Goal: Task Accomplishment & Management: Complete application form

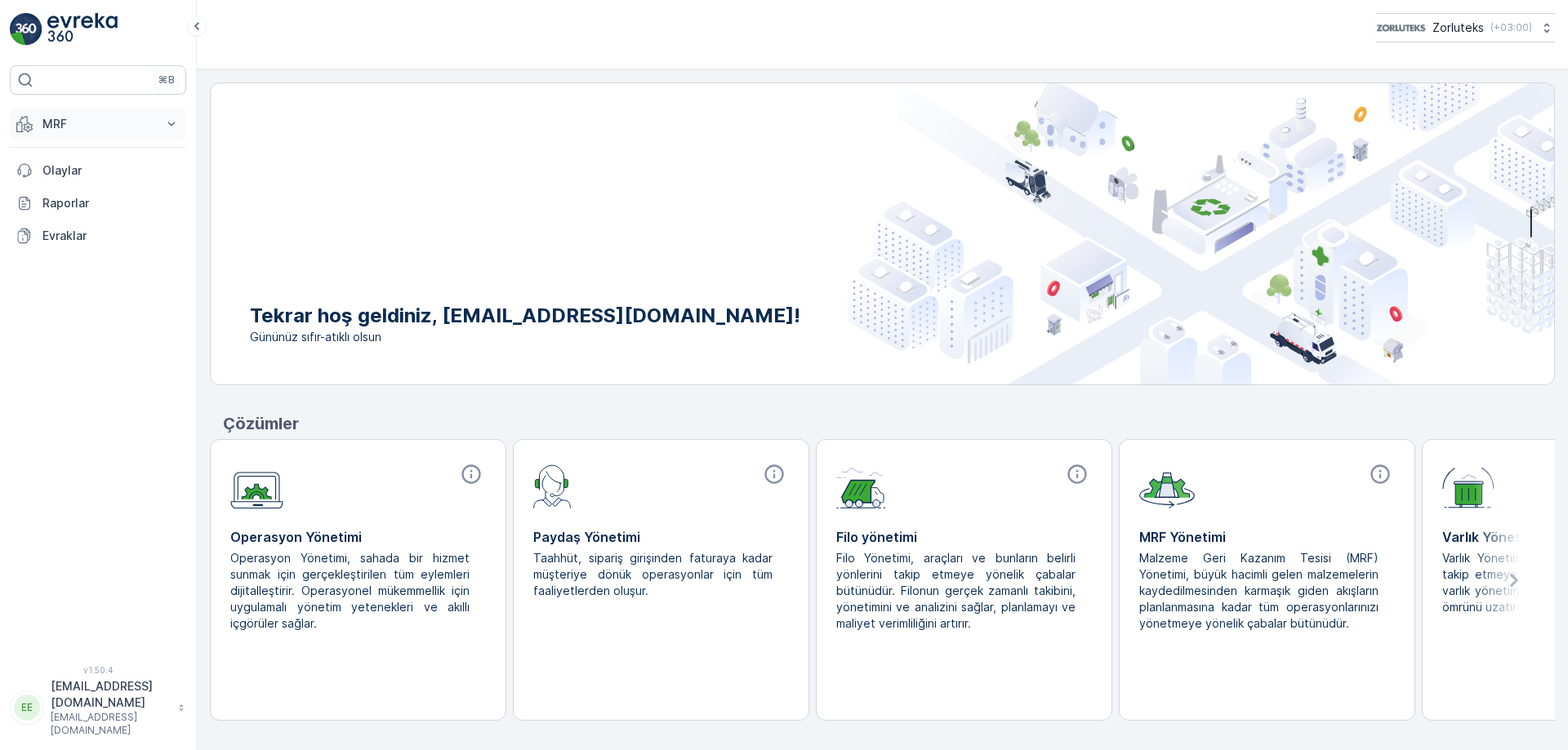
click at [48, 121] on p "MRF" at bounding box center [98, 124] width 111 height 17
click at [60, 175] on p "Gelen" at bounding box center [57, 175] width 33 height 17
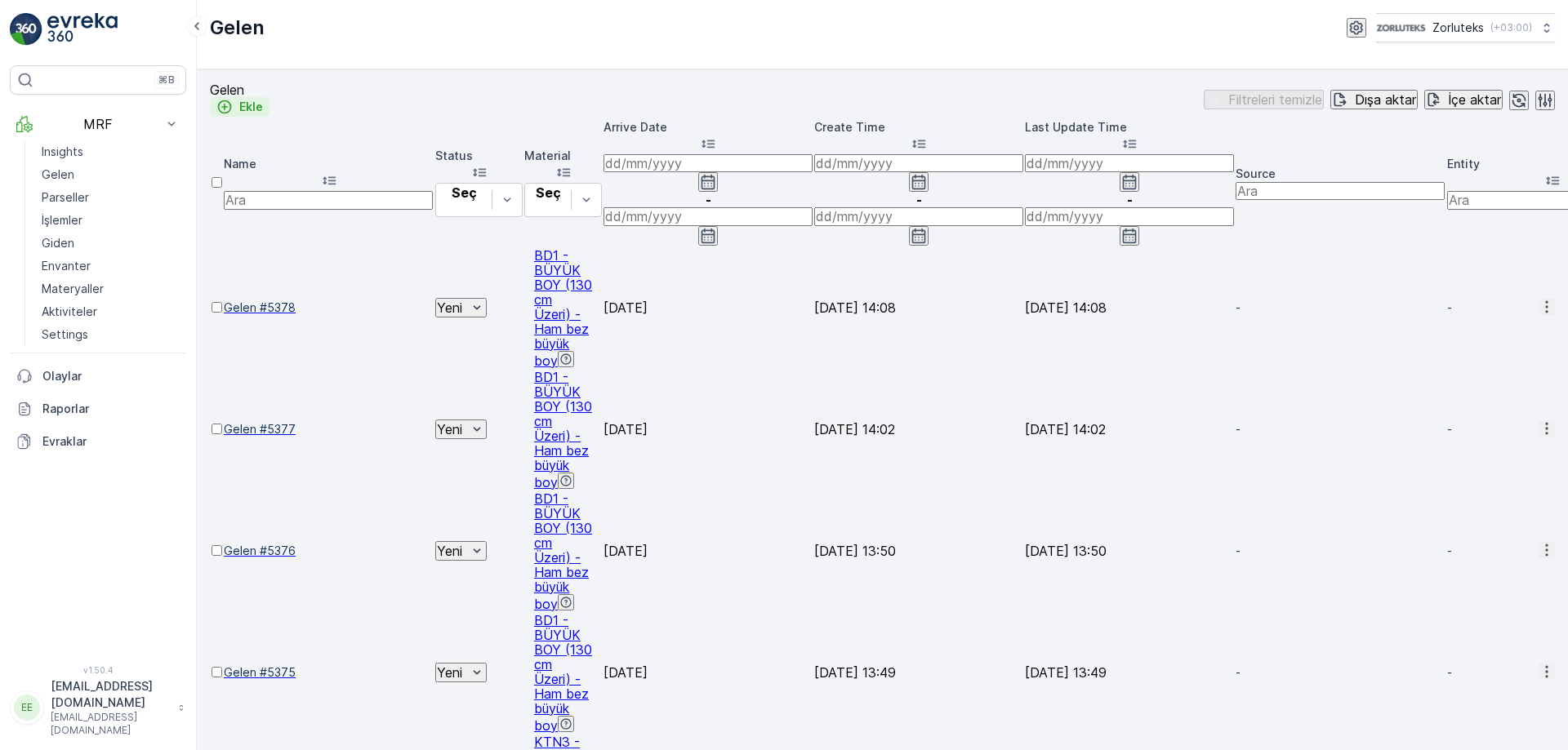
click at [263, 105] on p "Ekle" at bounding box center [250, 107] width 24 height 17
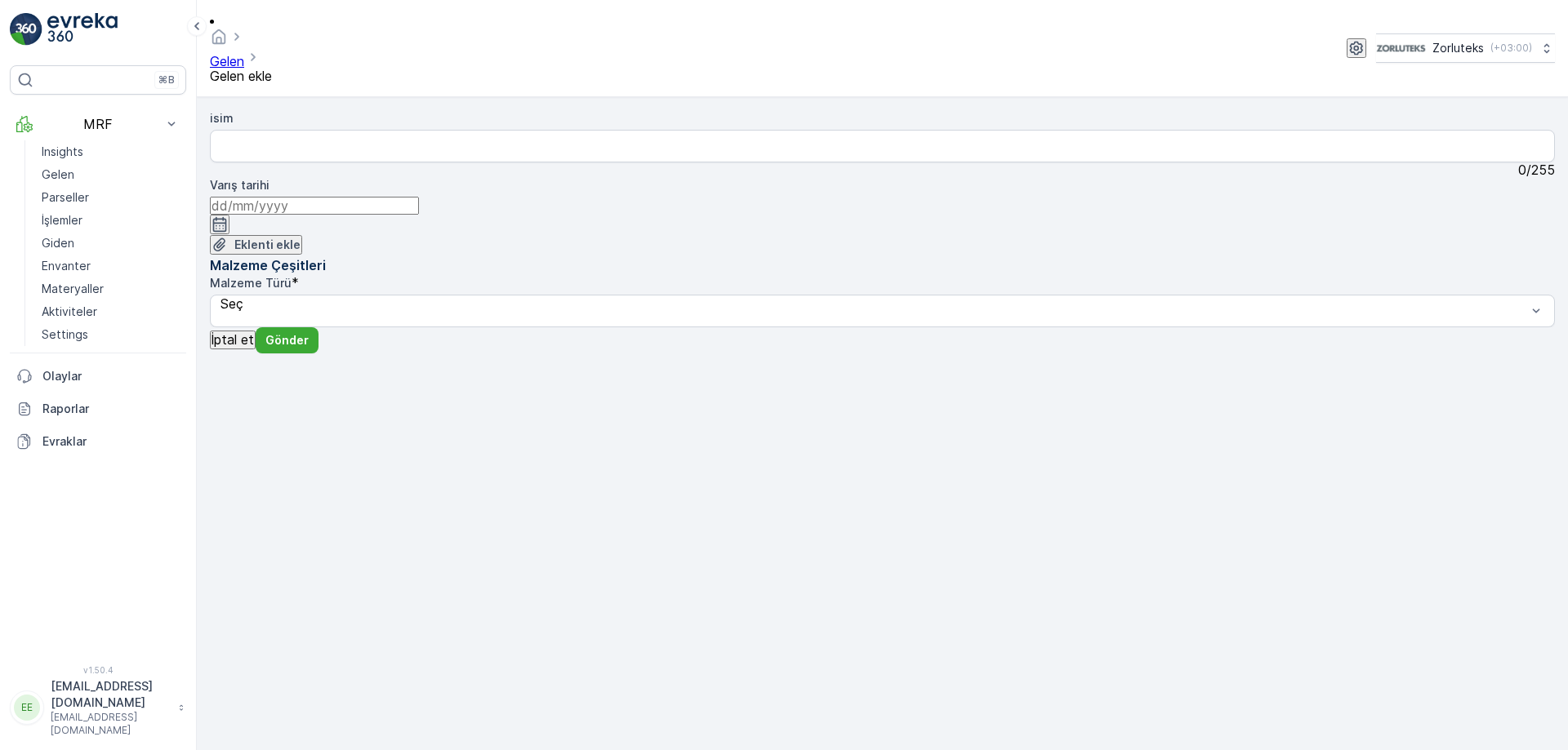
click at [1027, 275] on div "Malzeme Türü *" at bounding box center [882, 283] width 1345 height 17
drag, startPoint x: 1001, startPoint y: 131, endPoint x: 1012, endPoint y: 130, distance: 11.0
click at [1003, 275] on div "Malzeme Türü *" at bounding box center [882, 283] width 1345 height 17
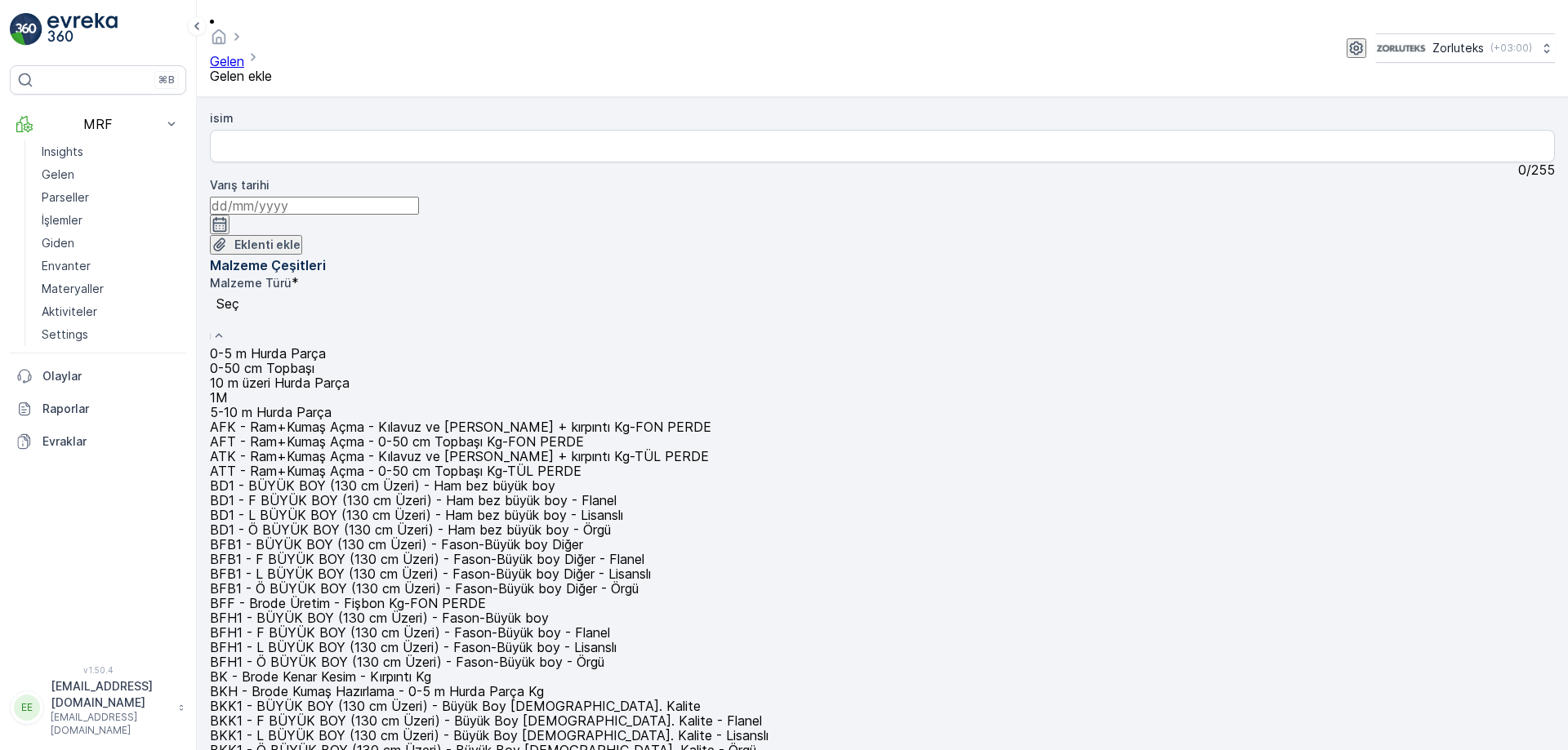
click at [315, 360] on span "0-50 cm Topbaşı" at bounding box center [262, 368] width 105 height 17
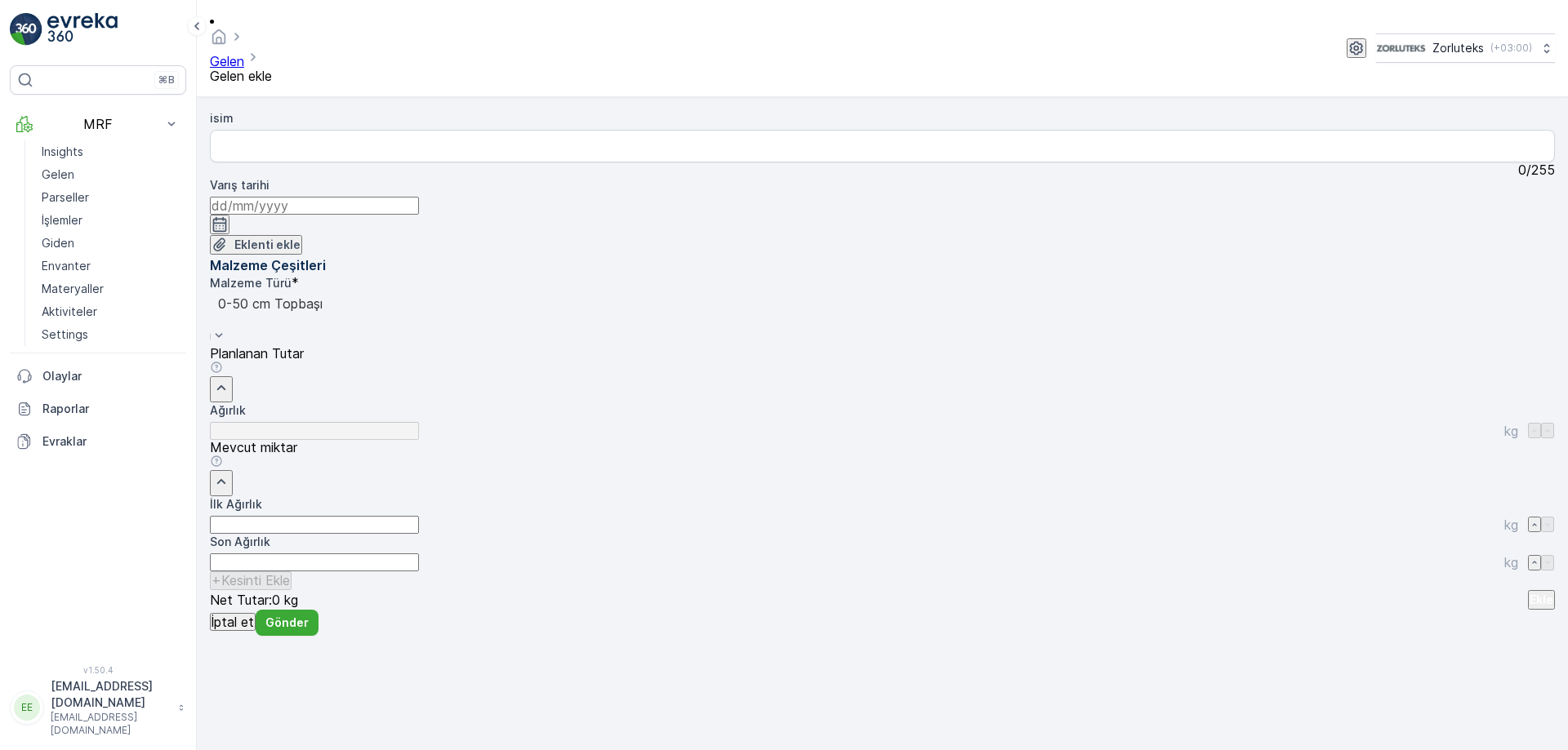
click at [419, 516] on Ağırlık "İlk Ağırlık" at bounding box center [314, 524] width 209 height 18
type Ağırlık "15"
click at [1530, 591] on p "Ekle" at bounding box center [1542, 599] width 24 height 17
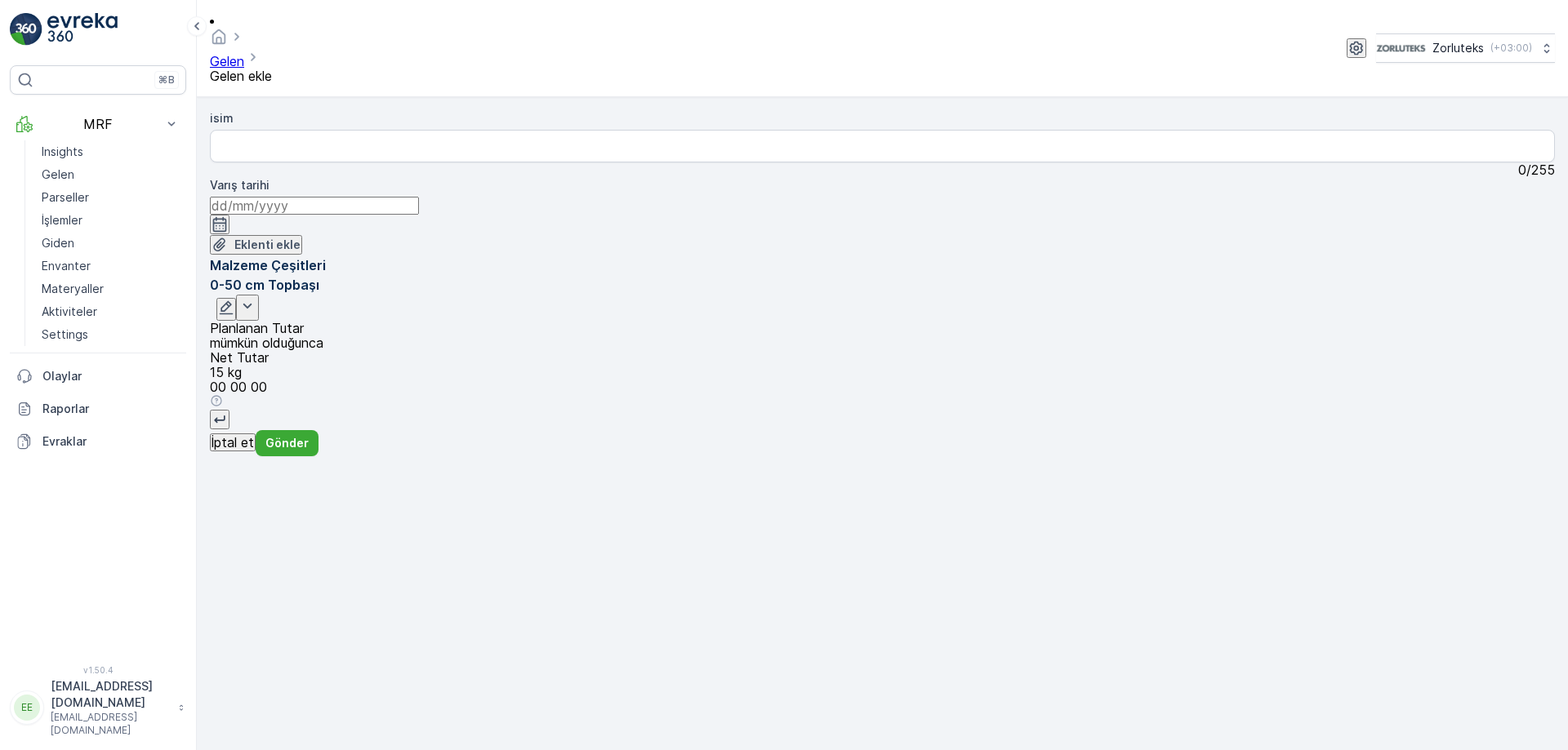
click at [272, 68] on span "Gelen ekle" at bounding box center [241, 76] width 62 height 17
click at [305, 451] on p "Gönder" at bounding box center [287, 443] width 43 height 17
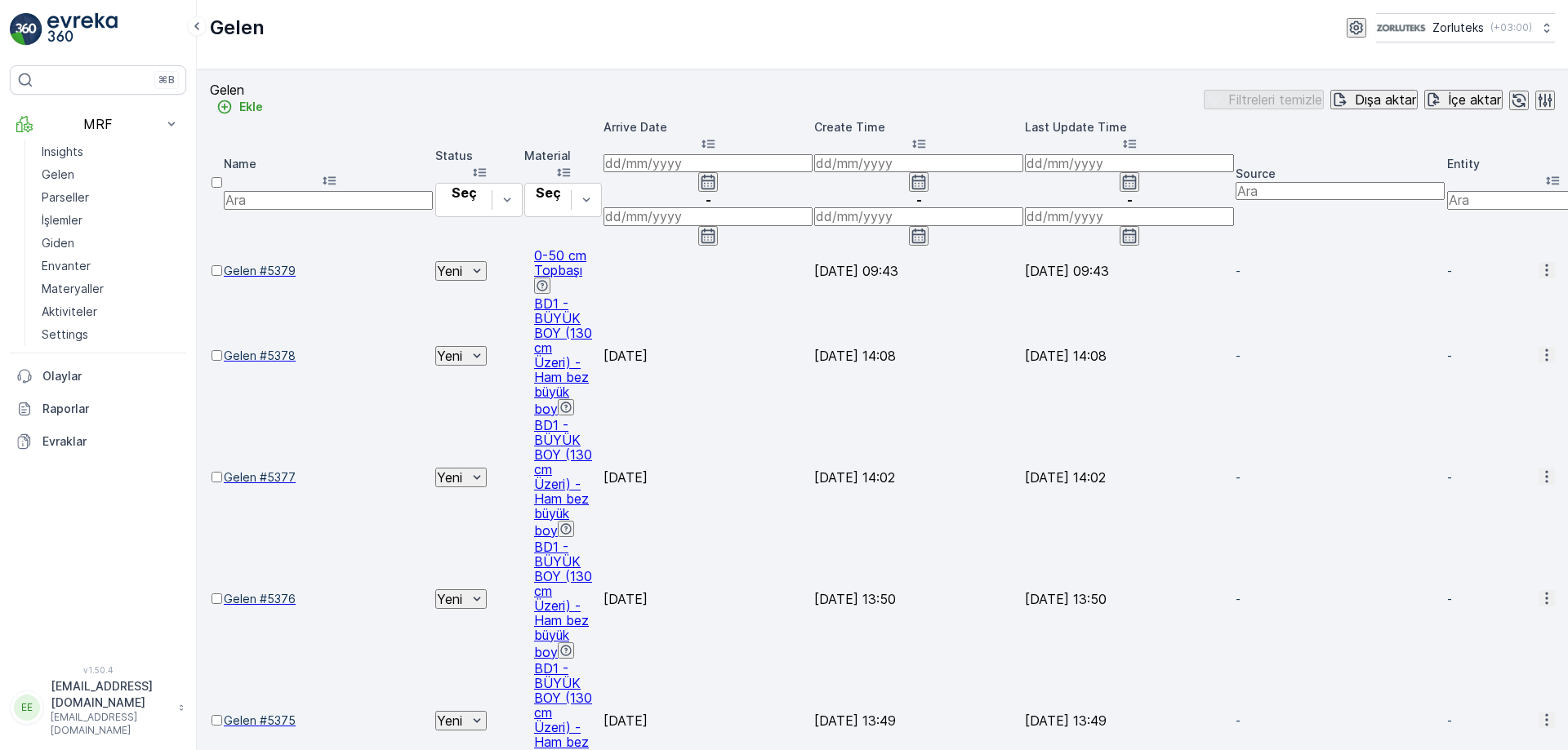
click at [222, 278] on div at bounding box center [217, 278] width 11 height 0
click at [222, 265] on input "checkbox" at bounding box center [217, 271] width 11 height 11
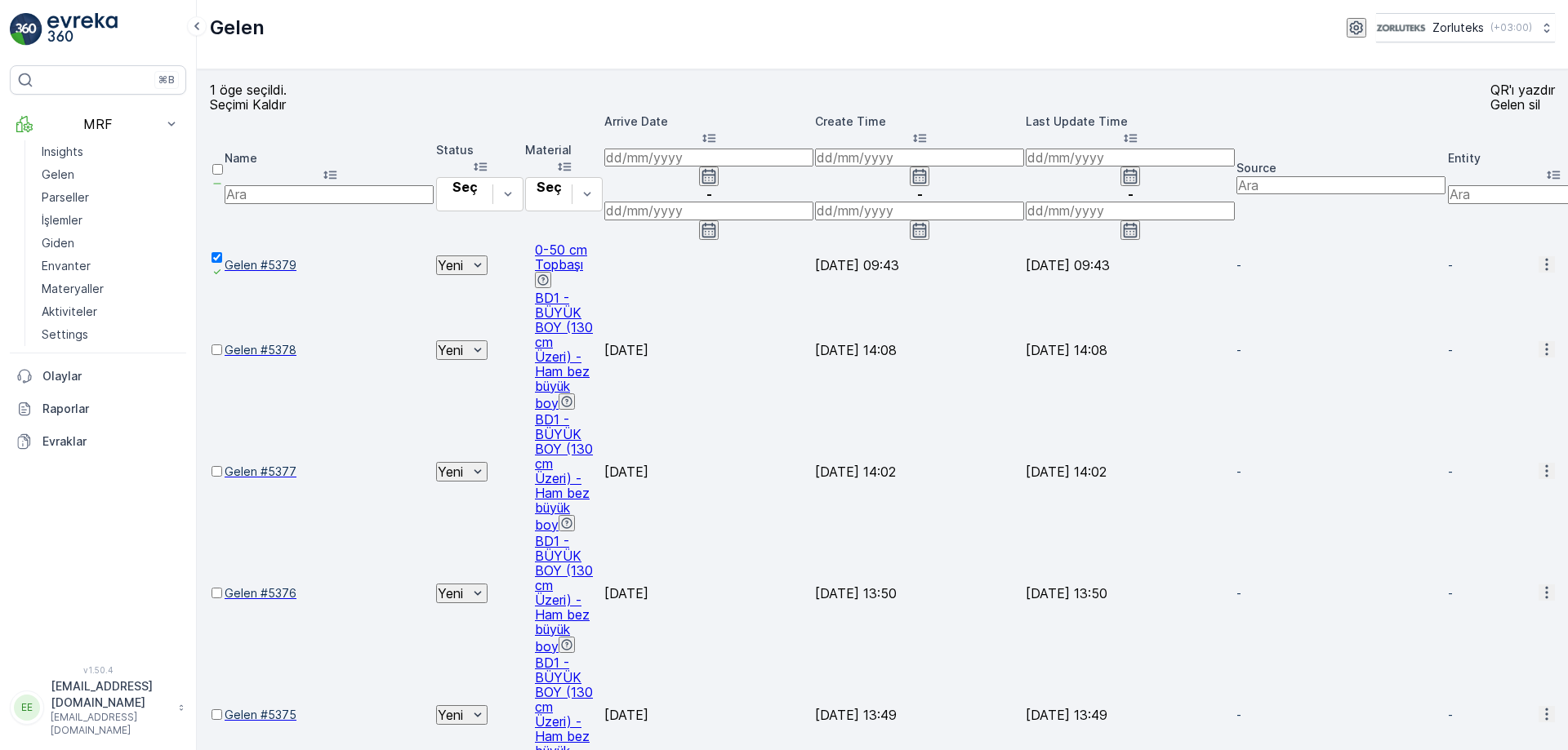
click at [1490, 97] on p "QR'ı yazdır" at bounding box center [1522, 90] width 64 height 15
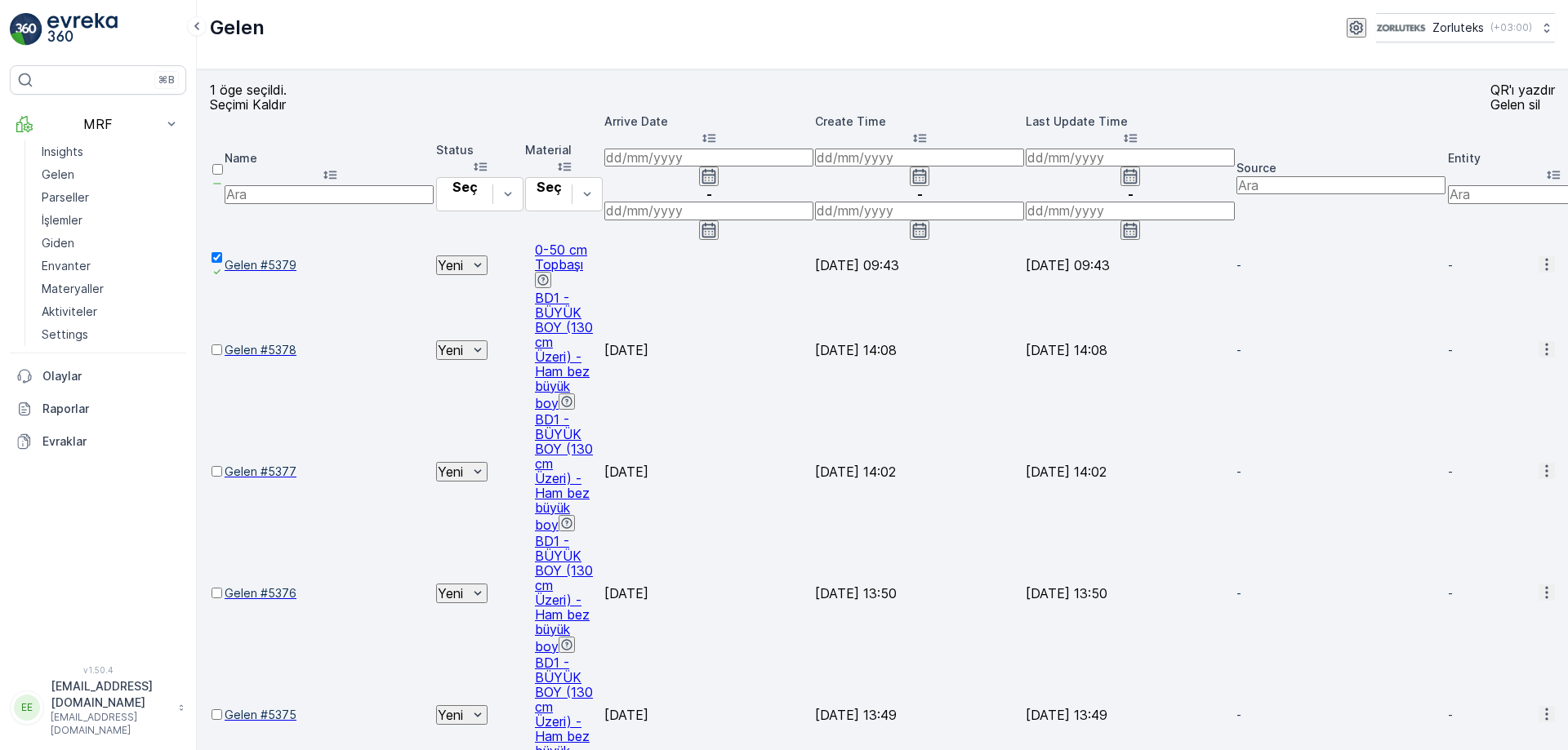
click at [223, 266] on icon at bounding box center [217, 271] width 11 height 11
click at [222, 252] on input "checkbox" at bounding box center [217, 257] width 11 height 11
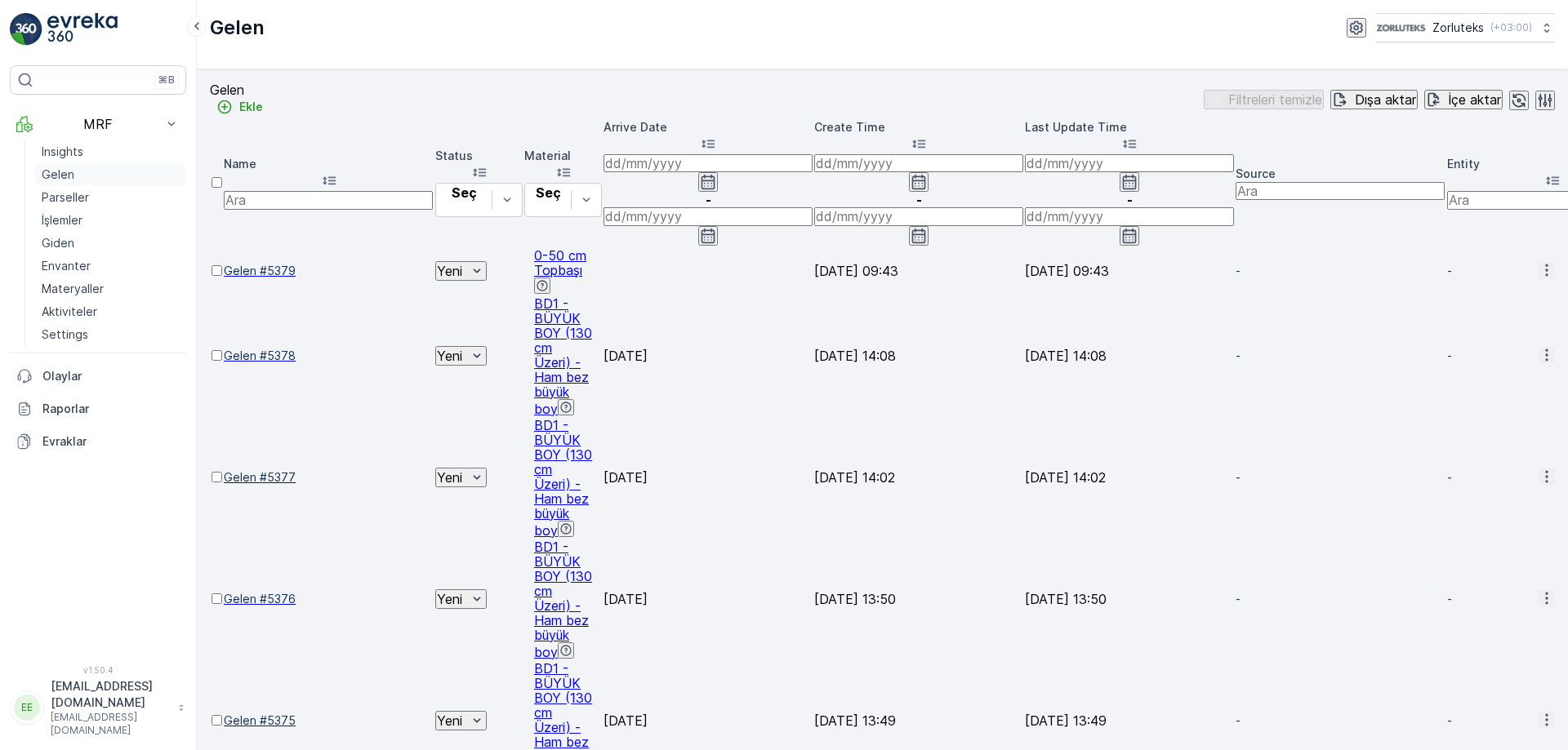
click at [73, 171] on link "Gelen" at bounding box center [110, 175] width 151 height 23
click at [263, 111] on div "Ekle" at bounding box center [239, 107] width 47 height 17
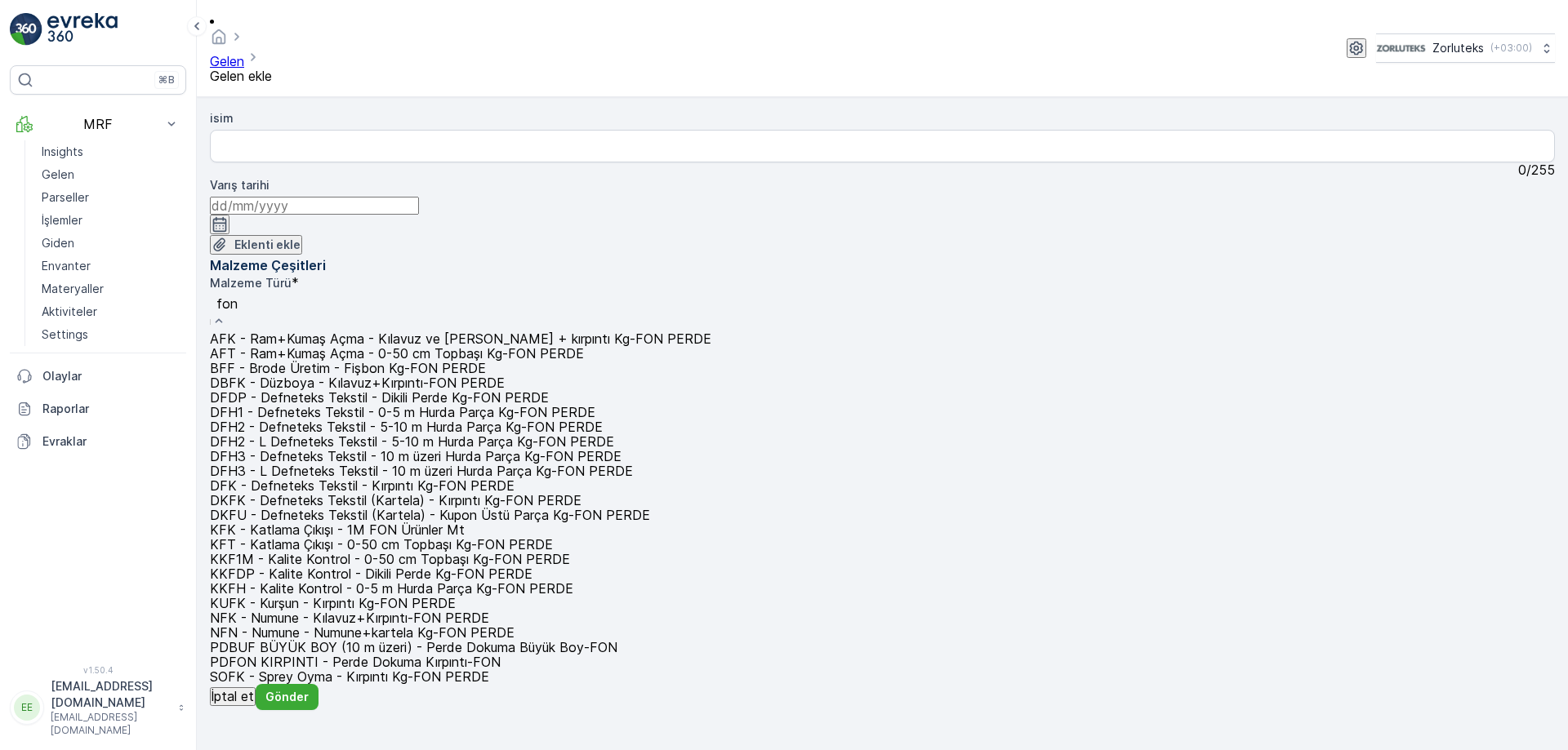
type input "fon"
click at [712, 294] on div at bounding box center [460, 313] width 502 height 37
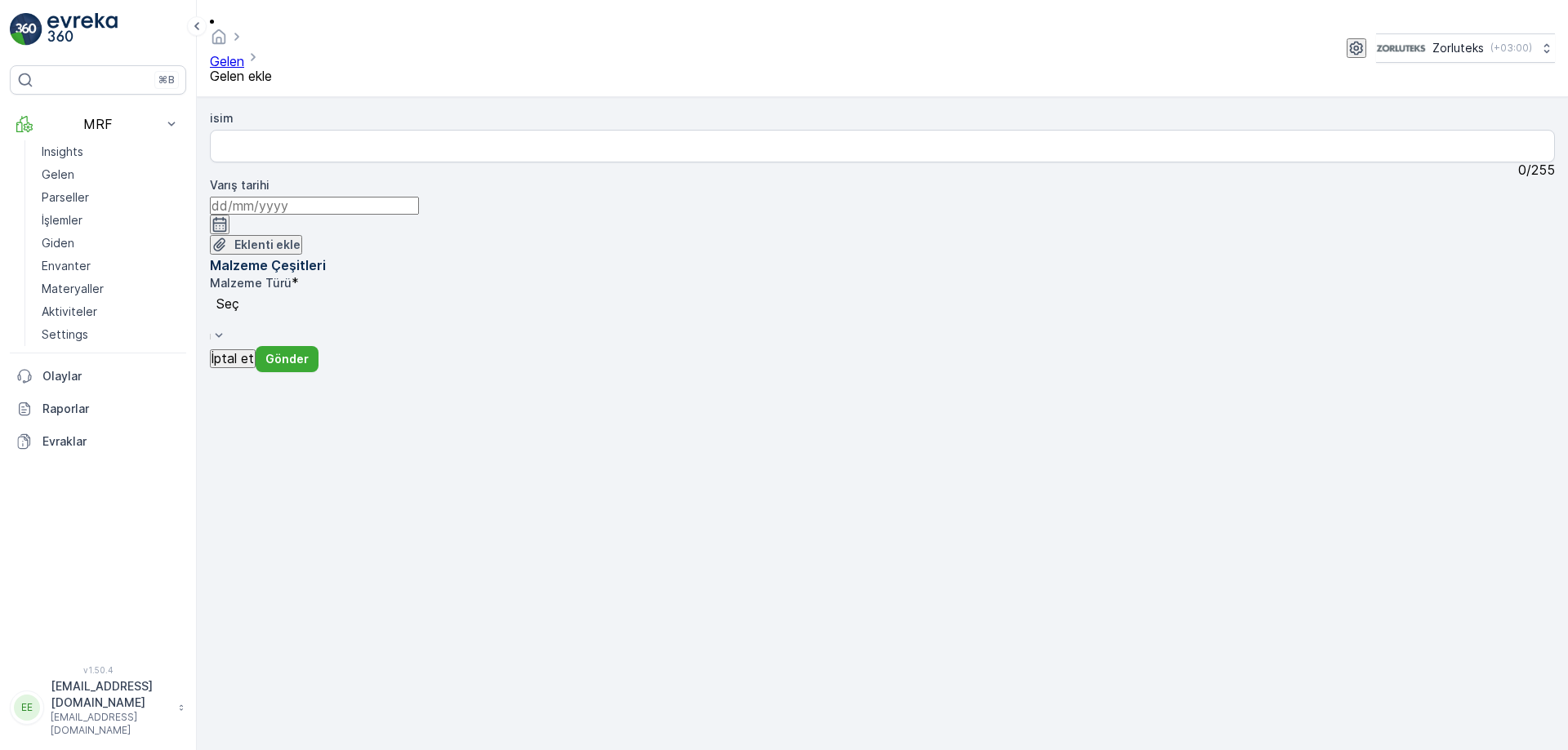
click at [422, 311] on div at bounding box center [318, 318] width 205 height 15
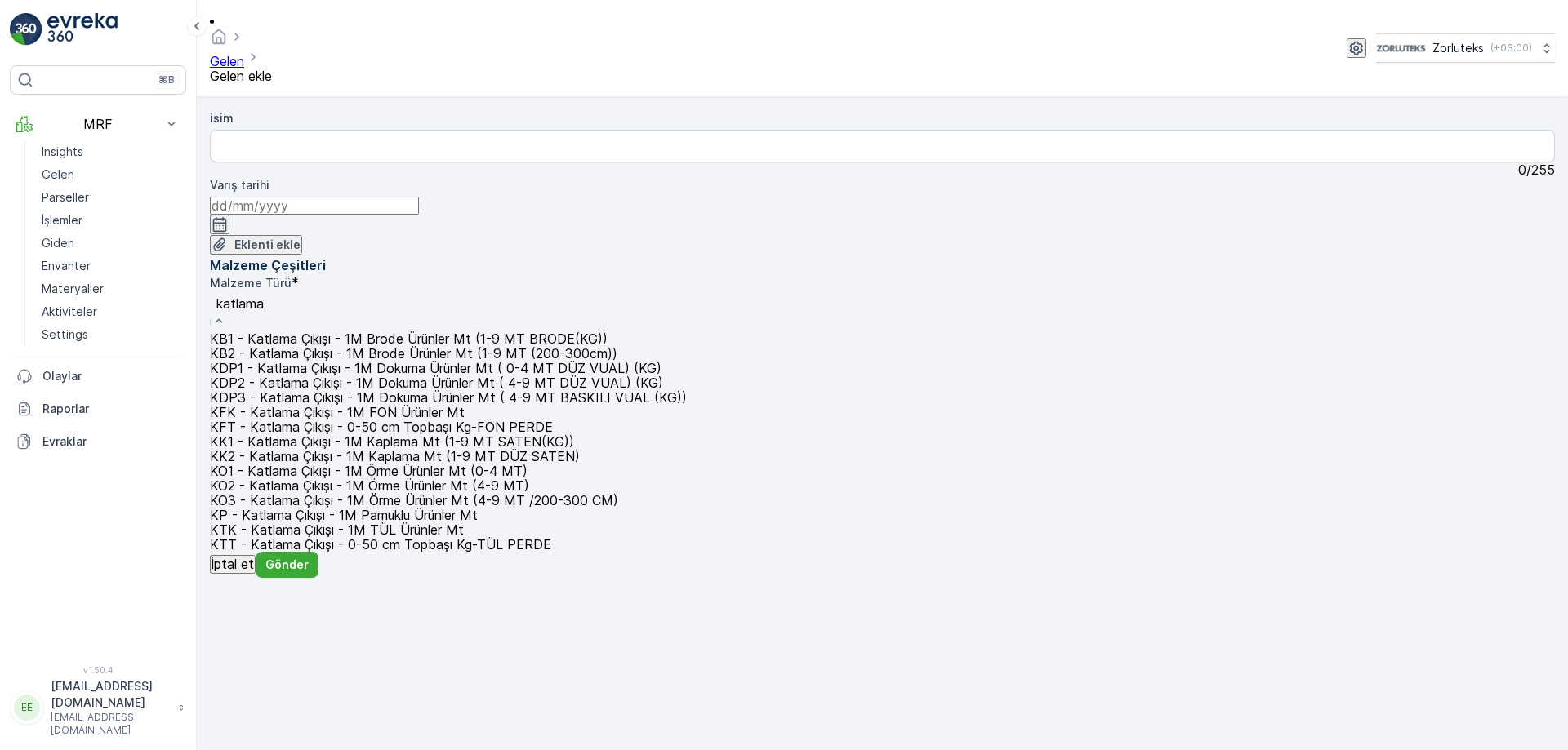
type input "katlama"
click at [574, 434] on span "KK1 - Katlama Çıkışı - 1M Kaplama Mt (1-9 MT SATEN(KG))" at bounding box center [392, 442] width 364 height 17
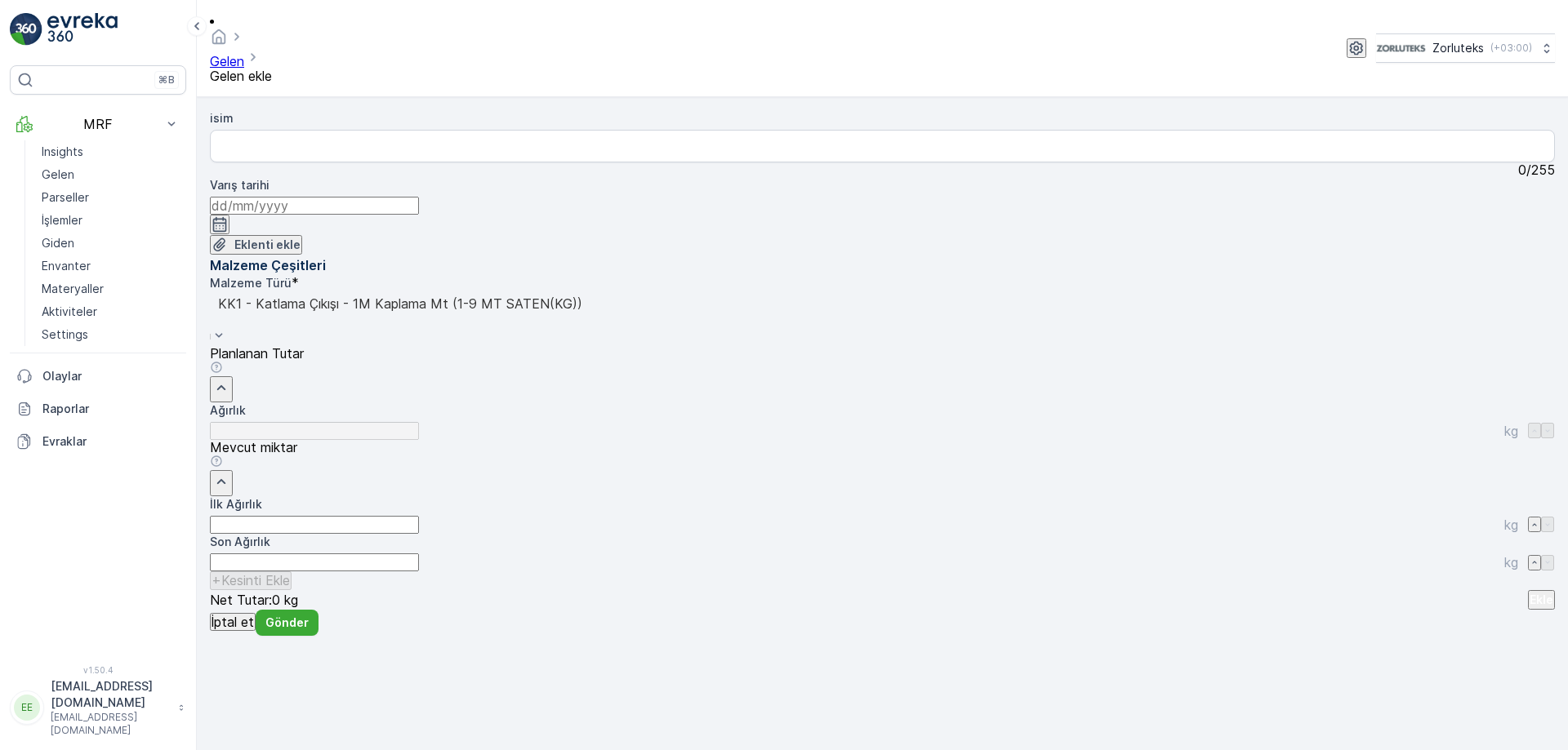
click at [228, 216] on icon "button" at bounding box center [220, 224] width 17 height 17
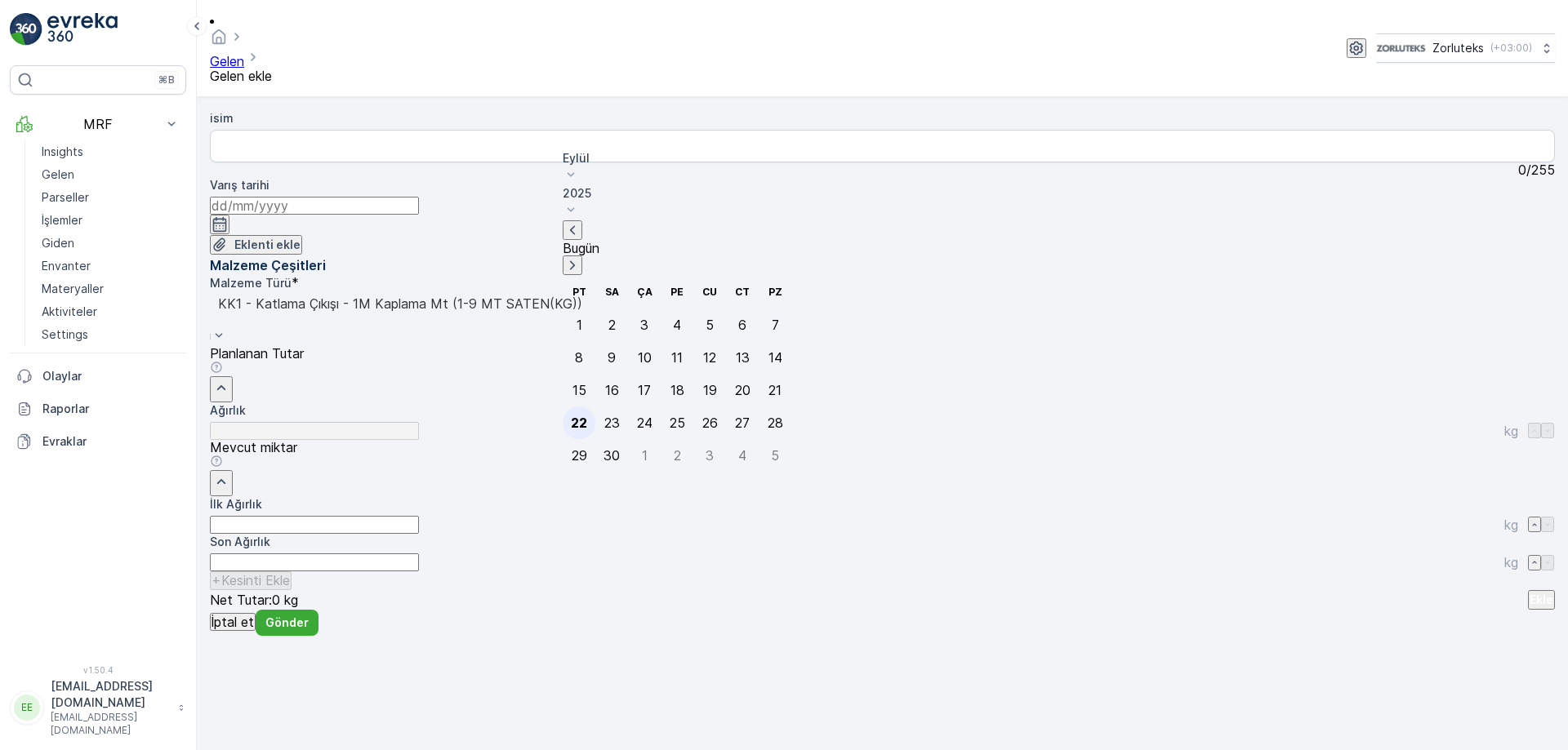
click at [578, 415] on div "22" at bounding box center [579, 422] width 17 height 15
type input "[DATE]"
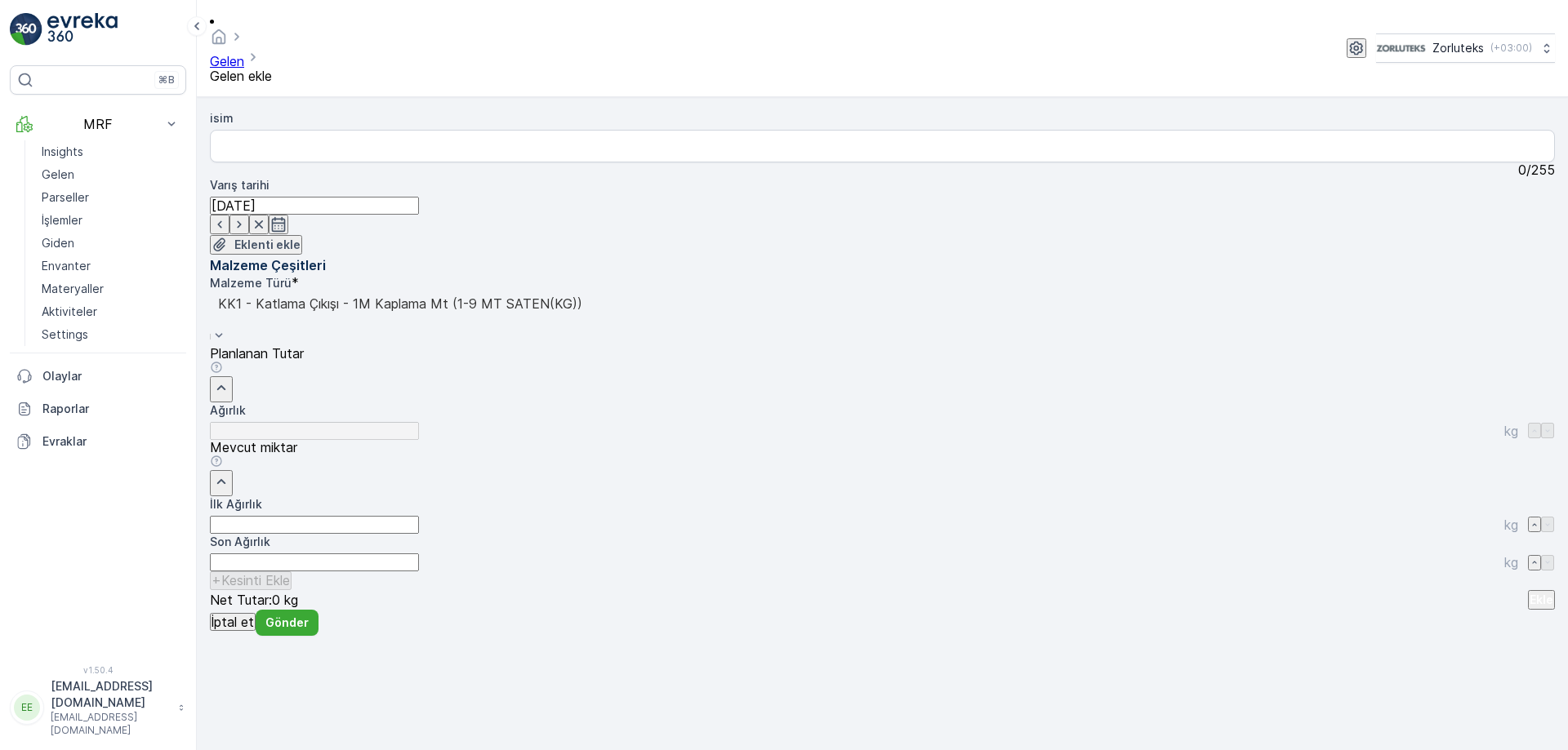
click at [629, 256] on div "isim 0 / 255 Varış tarihi [DATE] Eklenti ekle" at bounding box center [882, 182] width 1345 height 145
click at [419, 516] on Ağırlık "İlk Ağırlık" at bounding box center [314, 524] width 209 height 18
type Ağırlık "15"
click at [1530, 591] on p "Ekle" at bounding box center [1542, 599] width 24 height 17
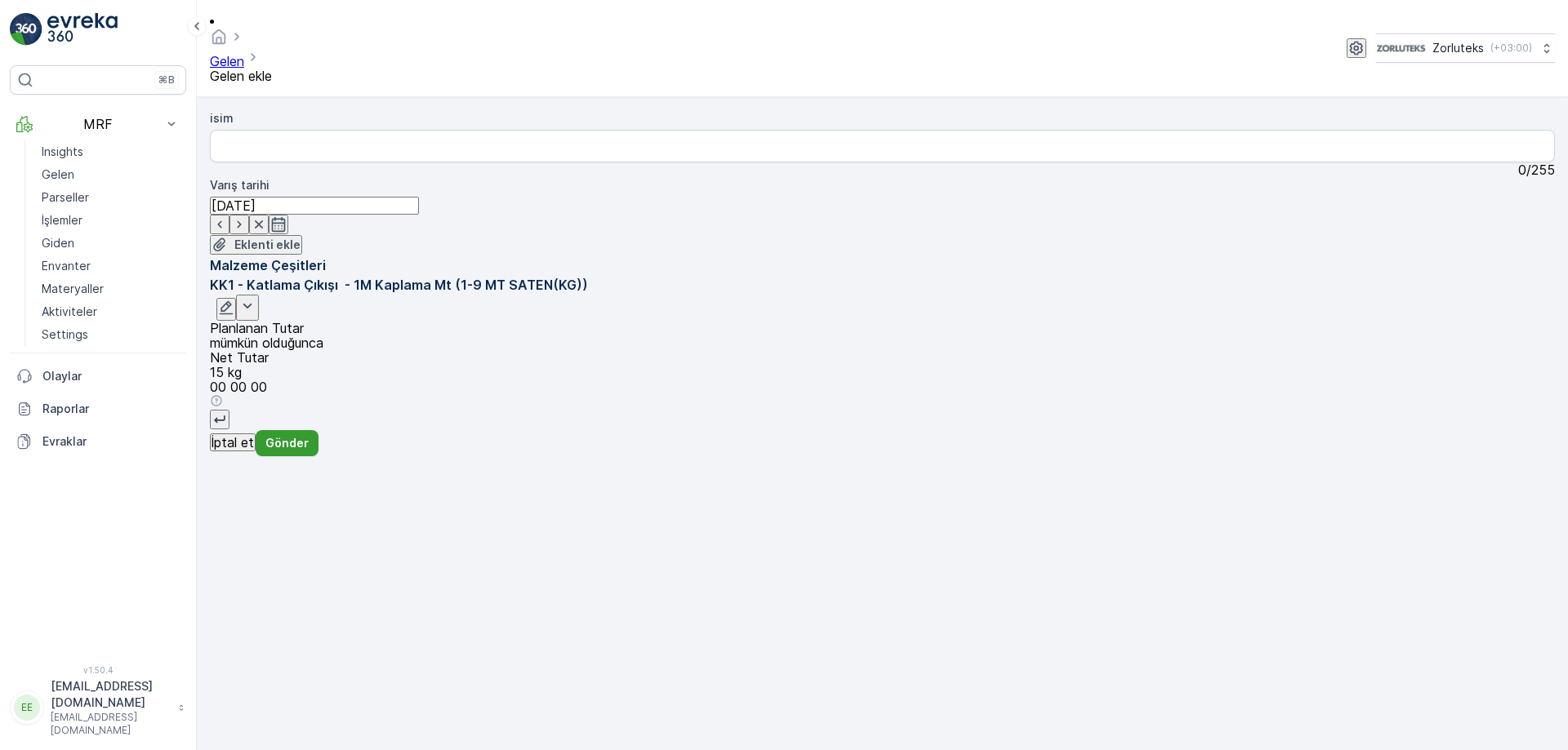
click at [309, 451] on p "Gönder" at bounding box center [287, 443] width 43 height 17
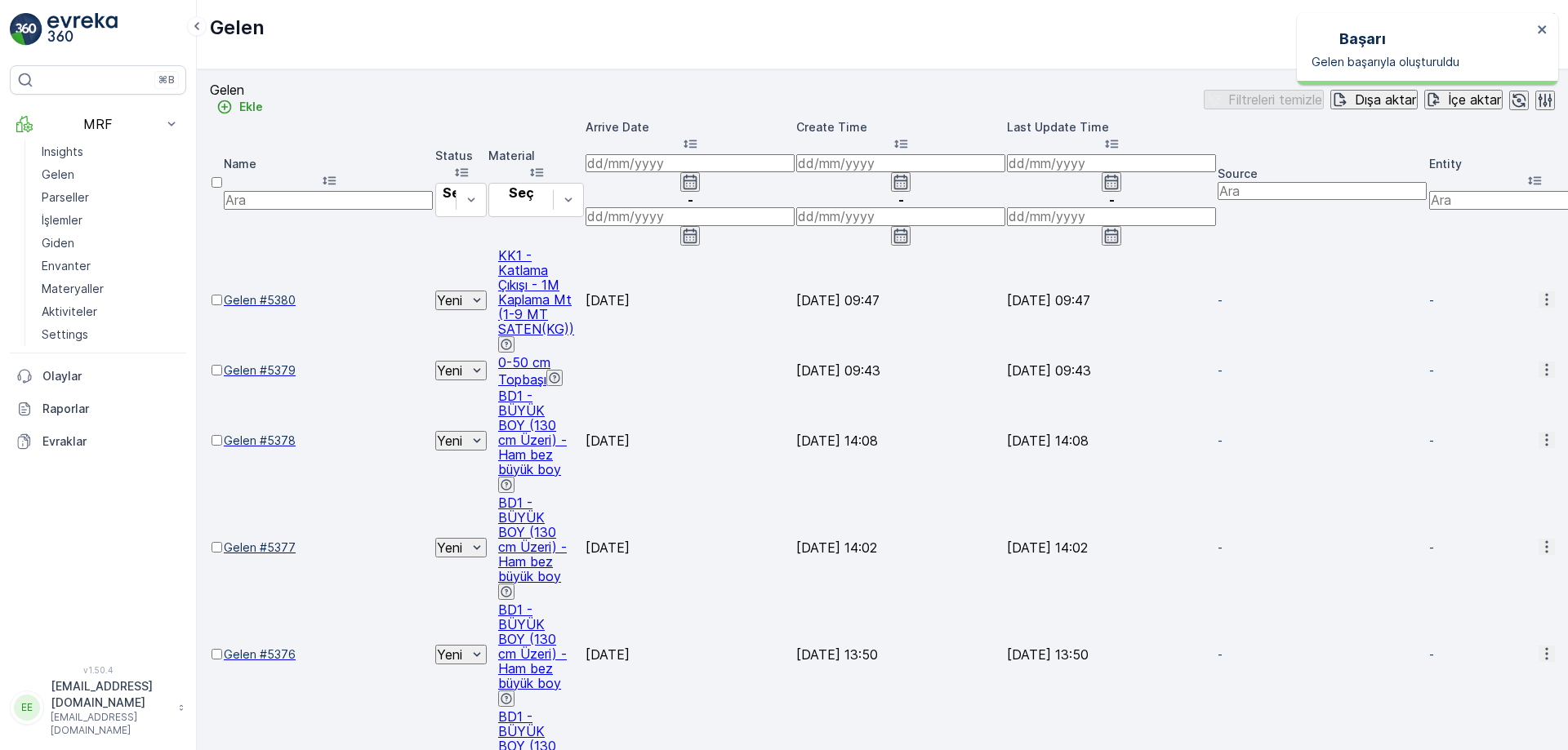
click at [222, 308] on div at bounding box center [217, 308] width 11 height 0
click at [222, 294] on input "checkbox" at bounding box center [217, 300] width 11 height 11
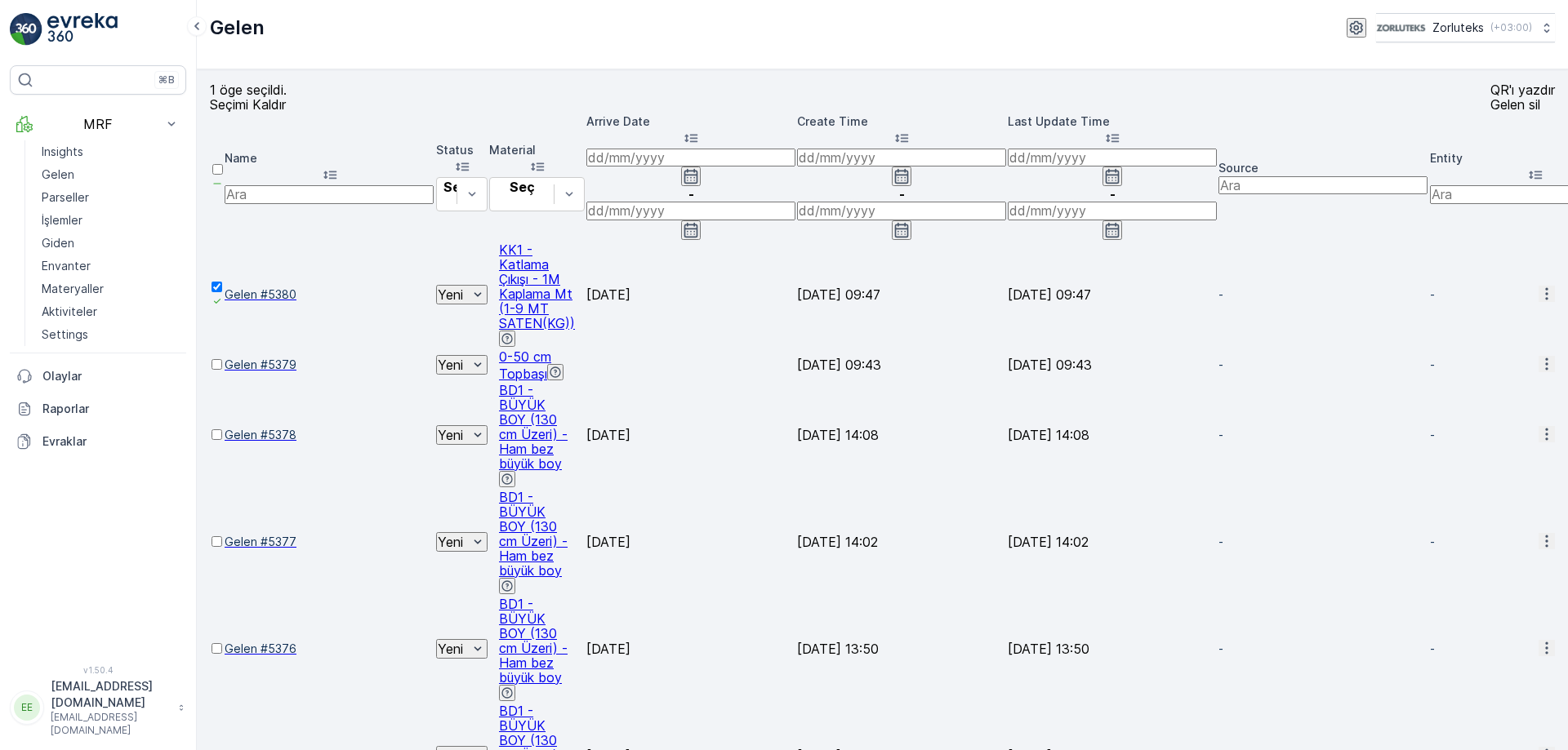
click at [1490, 97] on p "QR'ı yazdır" at bounding box center [1522, 90] width 64 height 15
click at [223, 372] on div at bounding box center [217, 372] width 11 height 0
click at [222, 359] on input "checkbox" at bounding box center [217, 364] width 11 height 11
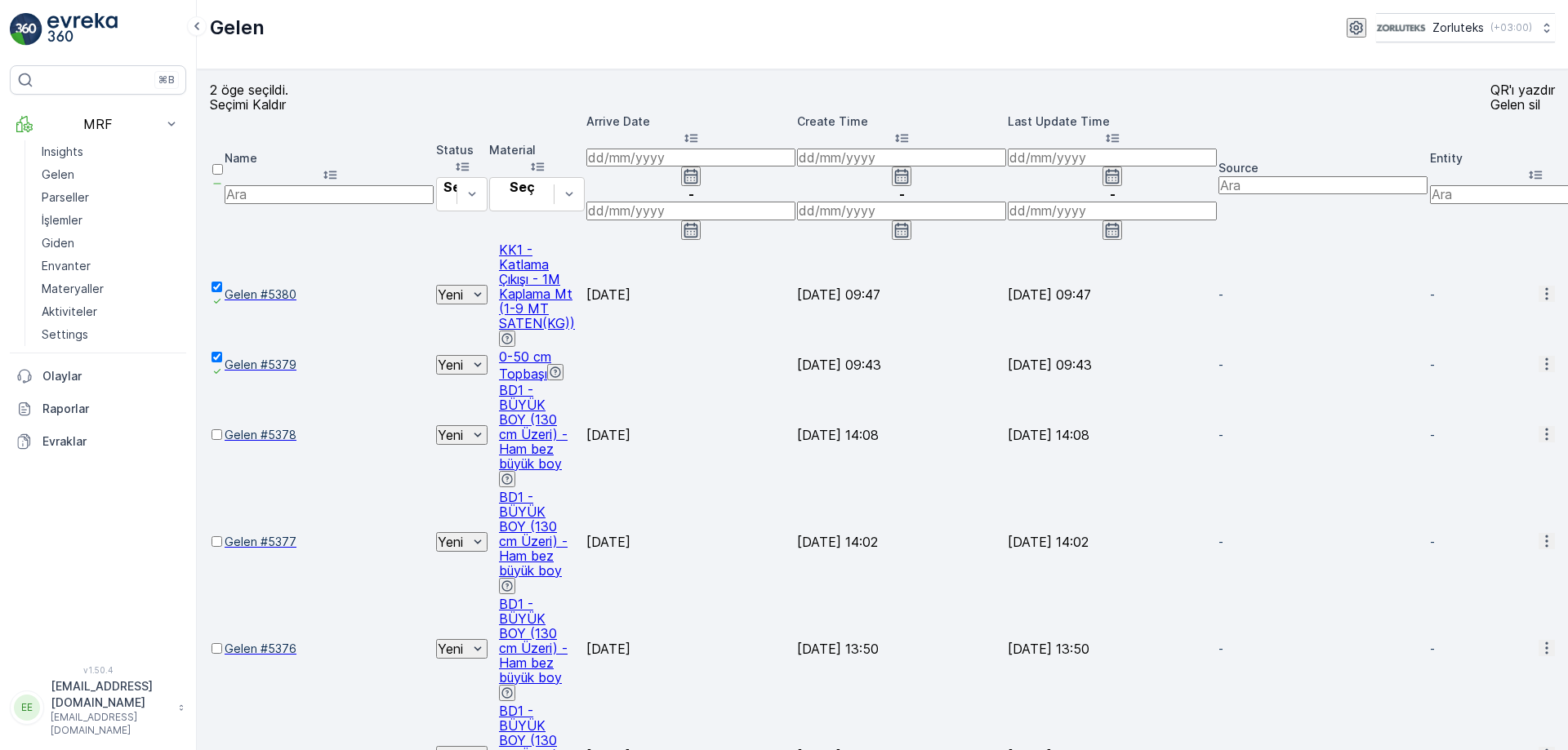
click at [223, 442] on div at bounding box center [217, 442] width 11 height 0
click at [222, 429] on input "checkbox" at bounding box center [217, 434] width 11 height 11
click at [223, 549] on div at bounding box center [217, 549] width 11 height 0
click at [222, 536] on input "checkbox" at bounding box center [217, 541] width 11 height 11
click at [223, 657] on div at bounding box center [217, 657] width 11 height 0
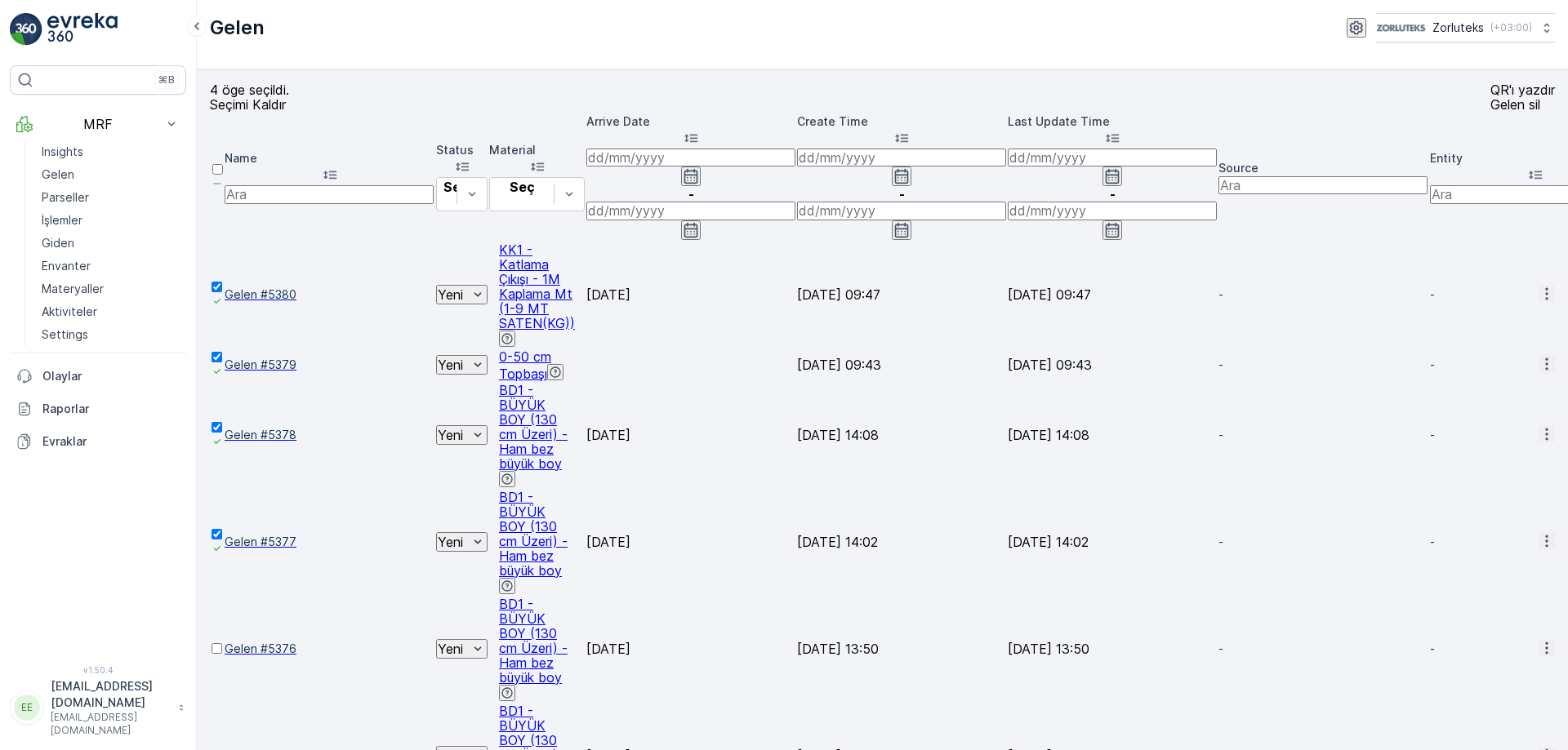
click at [222, 643] on input "checkbox" at bounding box center [217, 649] width 11 height 11
click at [223, 749] on div at bounding box center [217, 763] width 11 height 0
click at [222, 749] on input "checkbox" at bounding box center [217, 755] width 11 height 11
click at [237, 112] on p "Seçimi Kaldır" at bounding box center [250, 104] width 79 height 15
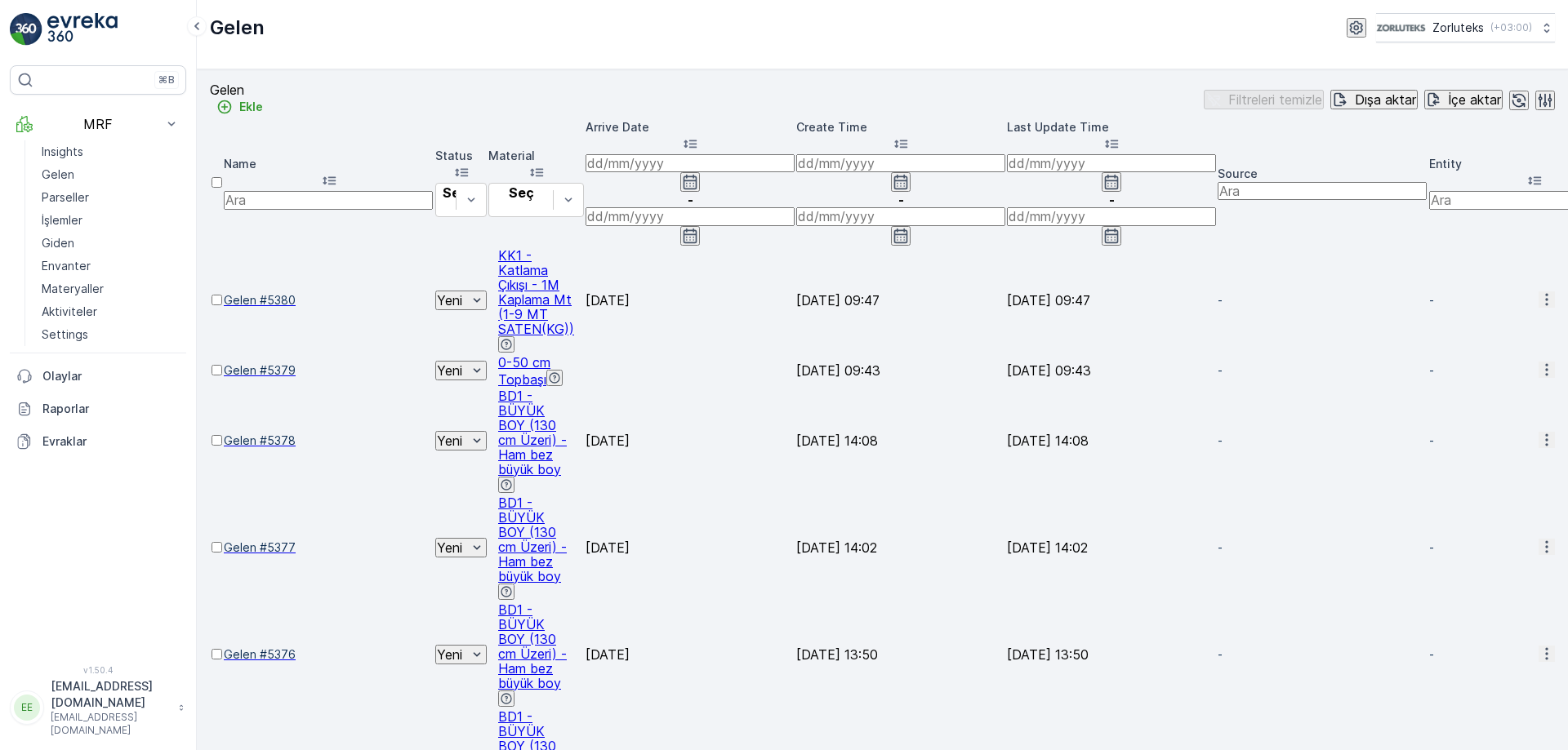
click at [222, 308] on div at bounding box center [217, 308] width 11 height 0
click at [222, 294] on input "checkbox" at bounding box center [217, 300] width 11 height 11
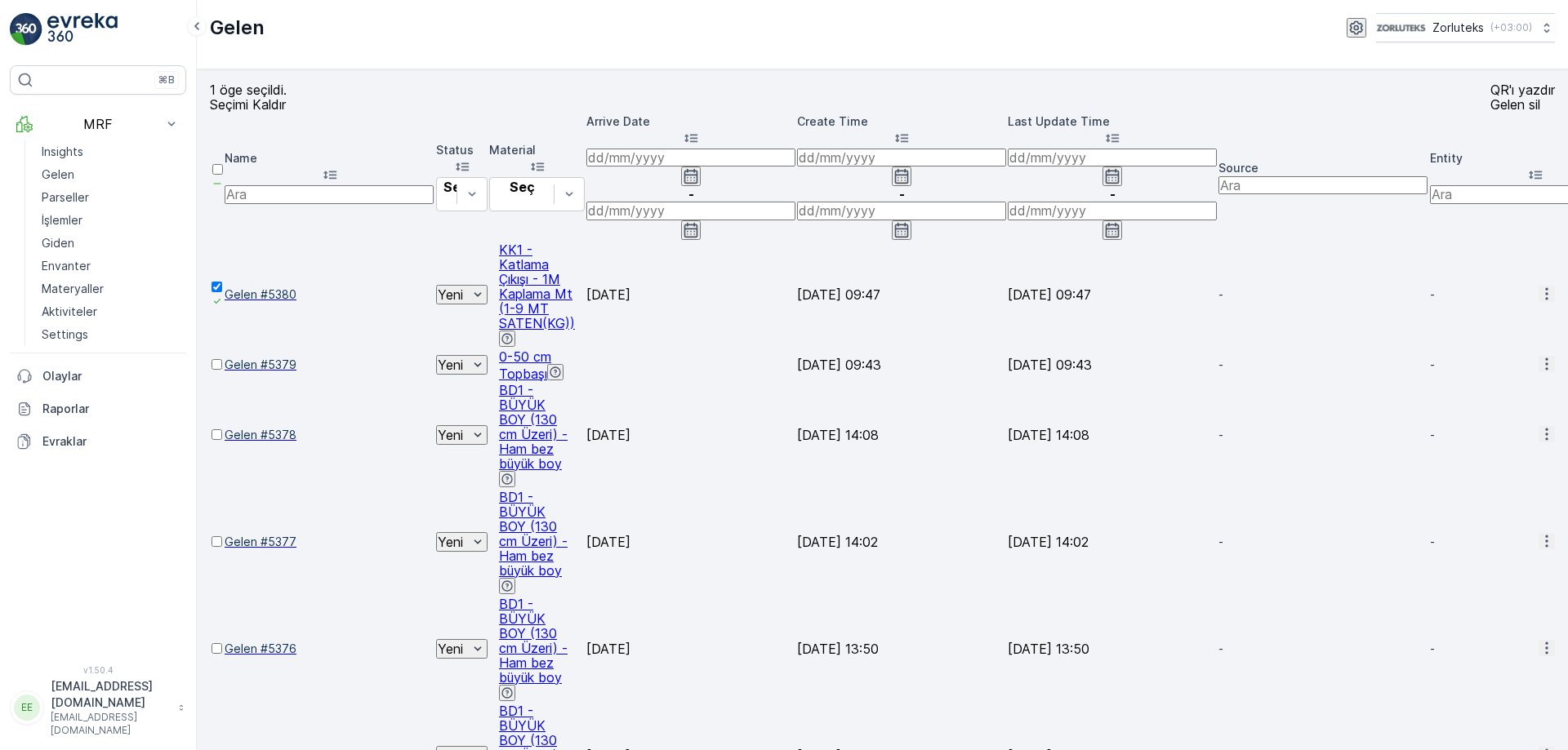
click at [1490, 97] on p "QR'ı yazdır" at bounding box center [1522, 90] width 64 height 15
click at [223, 372] on div at bounding box center [217, 372] width 11 height 0
click at [222, 359] on input "checkbox" at bounding box center [217, 364] width 11 height 11
click at [223, 442] on div at bounding box center [217, 442] width 11 height 0
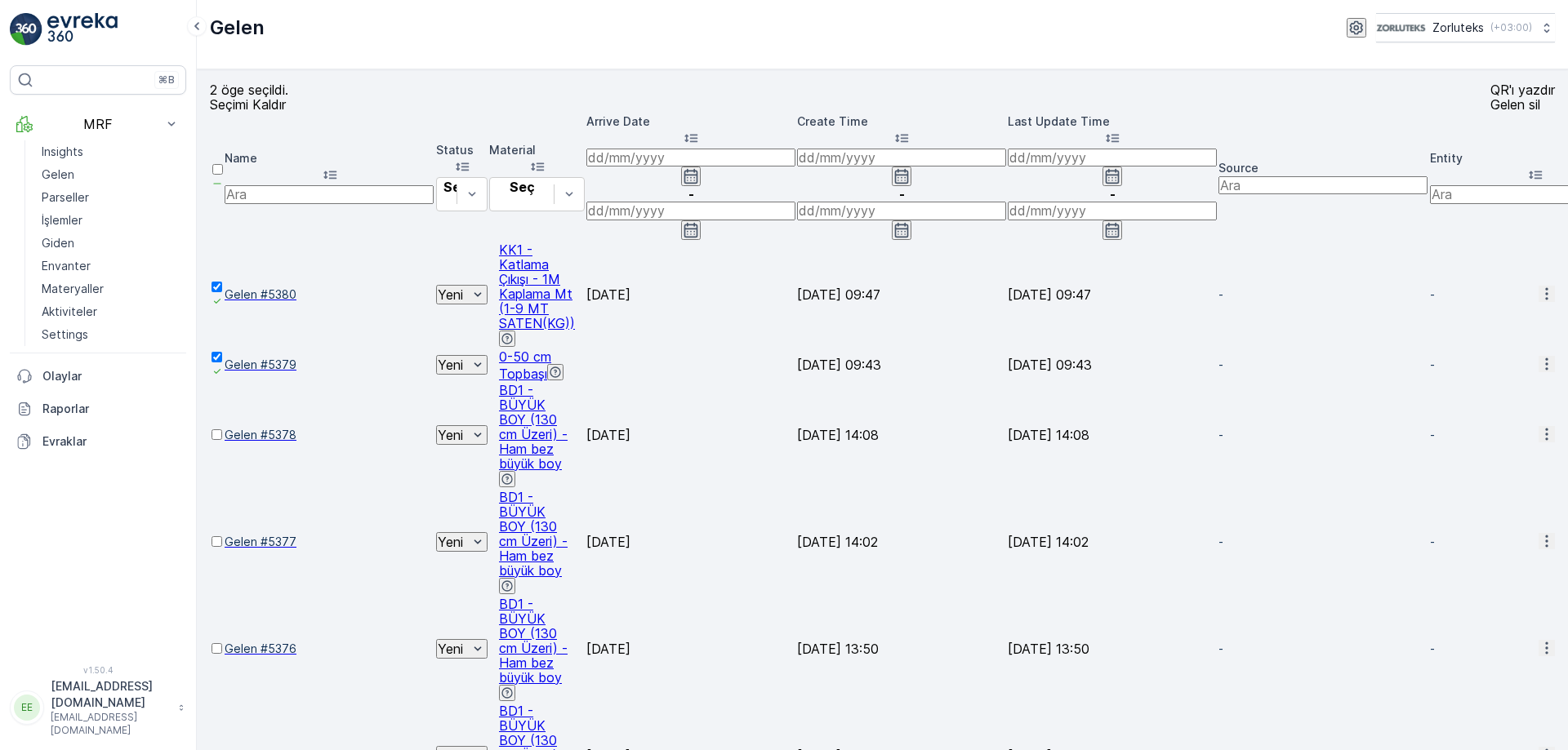
click at [222, 429] on input "checkbox" at bounding box center [217, 434] width 11 height 11
click at [1490, 97] on div "QR'ı yazdır" at bounding box center [1522, 90] width 64 height 15
click at [269, 112] on p "Seçimi Kaldır" at bounding box center [250, 104] width 79 height 15
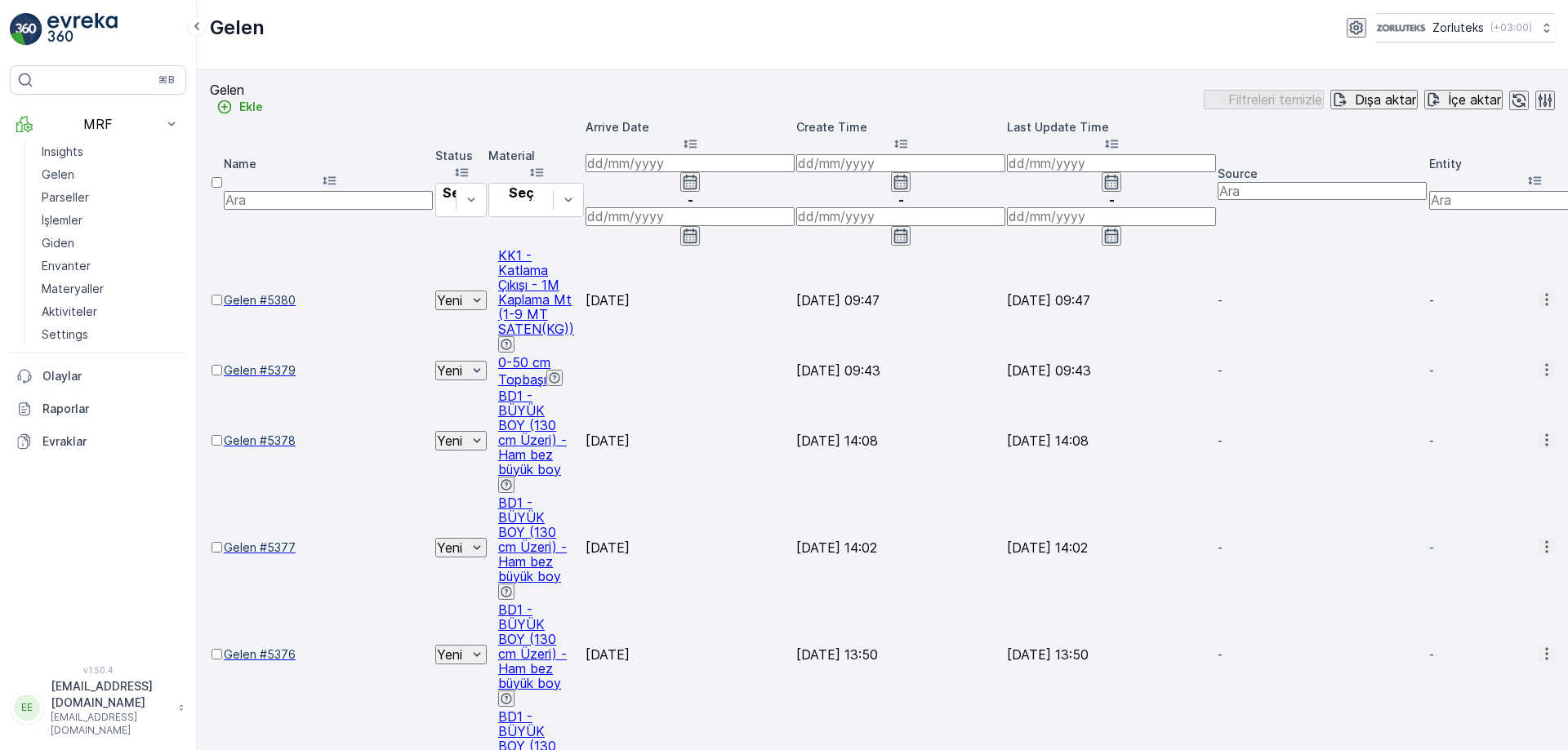
click at [307, 362] on span "Gelen #5379" at bounding box center [329, 370] width 210 height 17
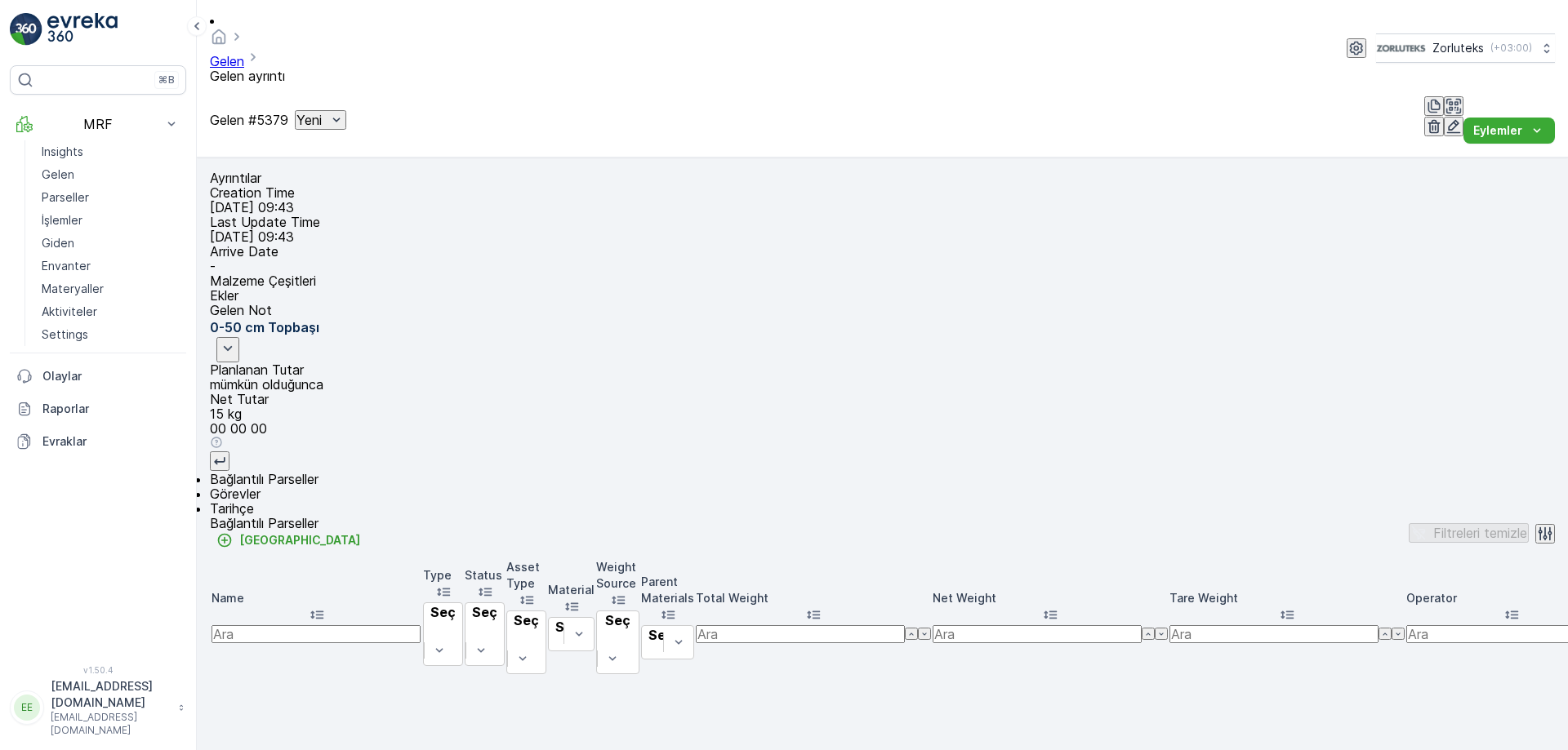
click at [1447, 120] on icon "button" at bounding box center [1454, 127] width 14 height 14
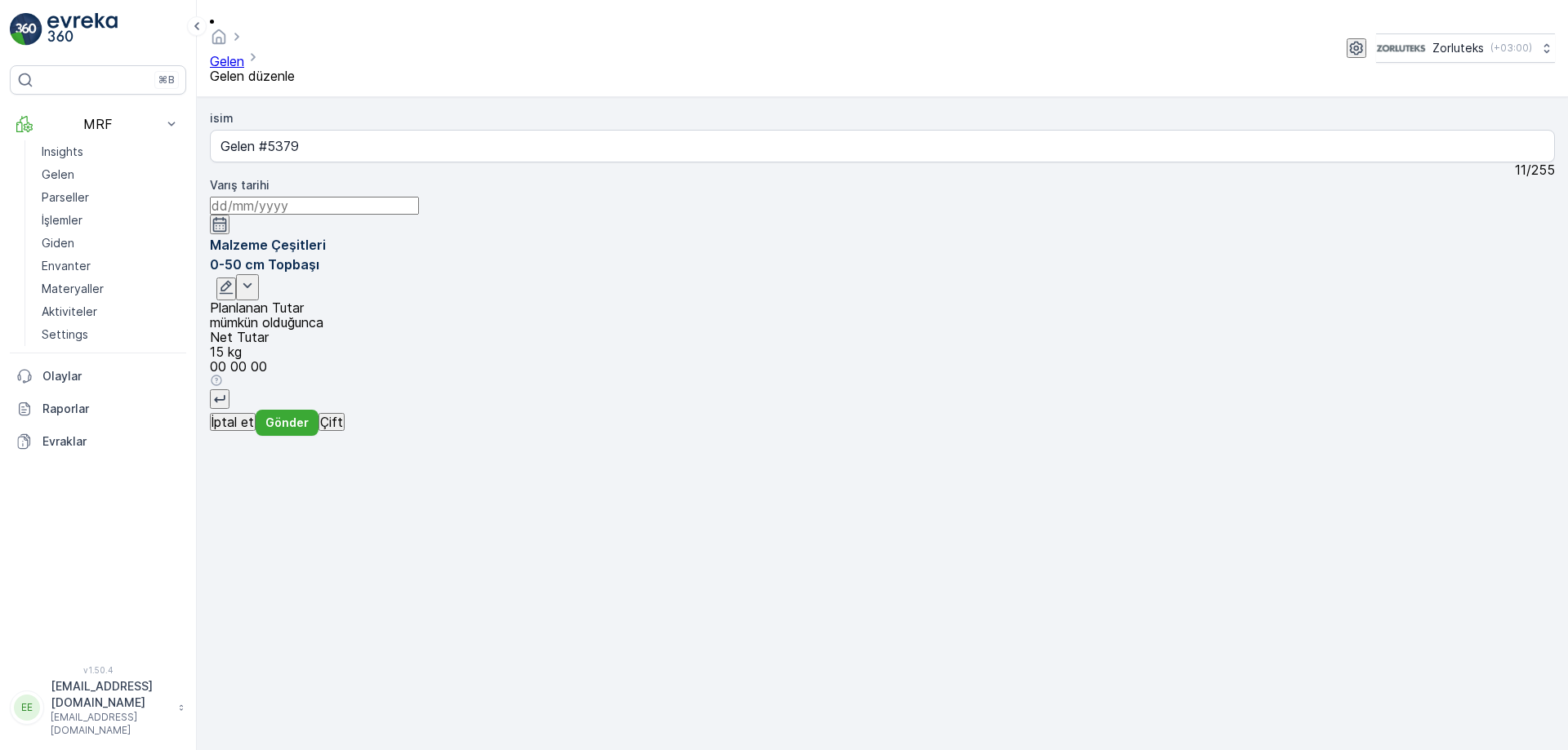
click at [234, 281] on icon "button" at bounding box center [227, 288] width 14 height 14
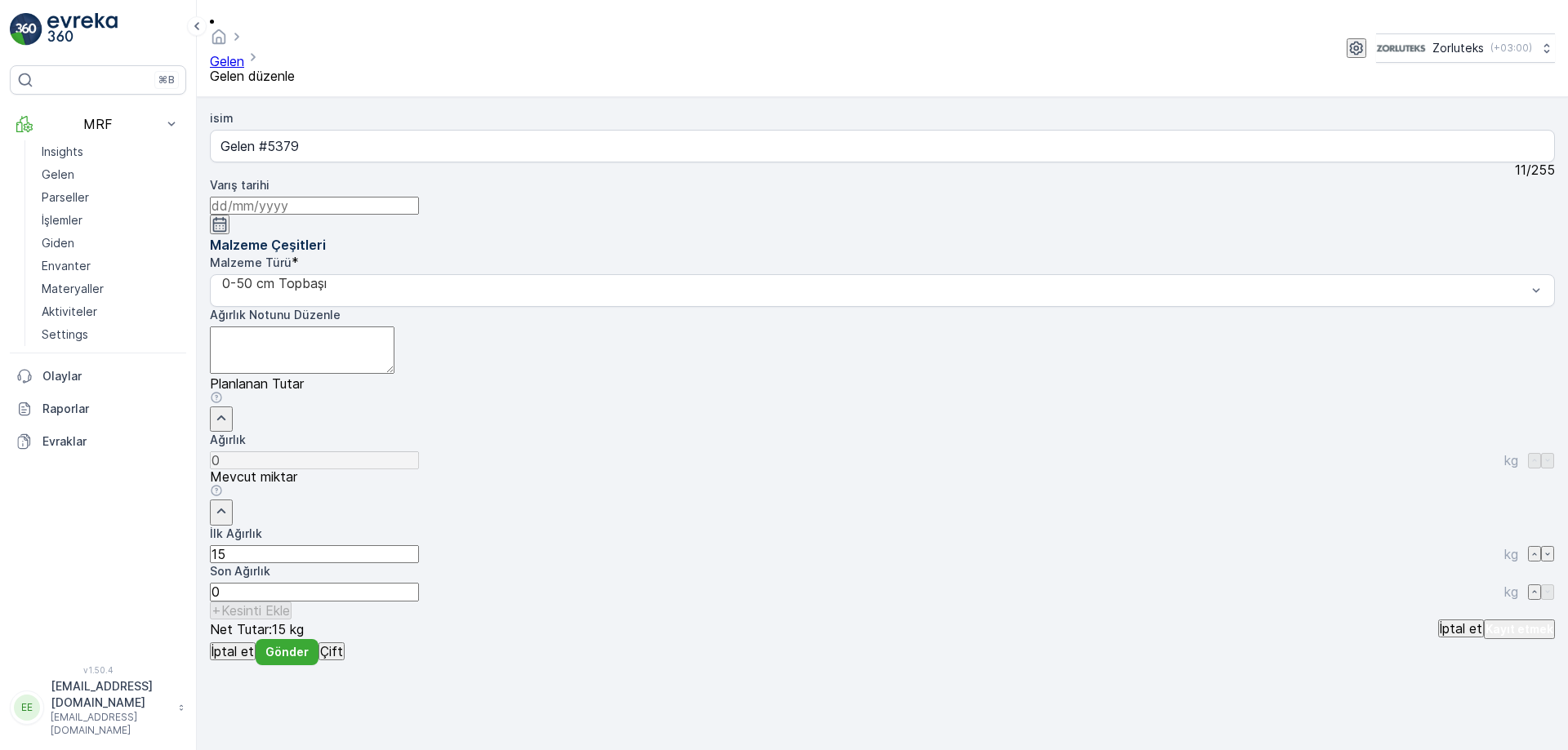
click at [419, 546] on Ağırlık "15" at bounding box center [314, 554] width 209 height 18
click at [71, 168] on p "Gelen" at bounding box center [57, 175] width 33 height 17
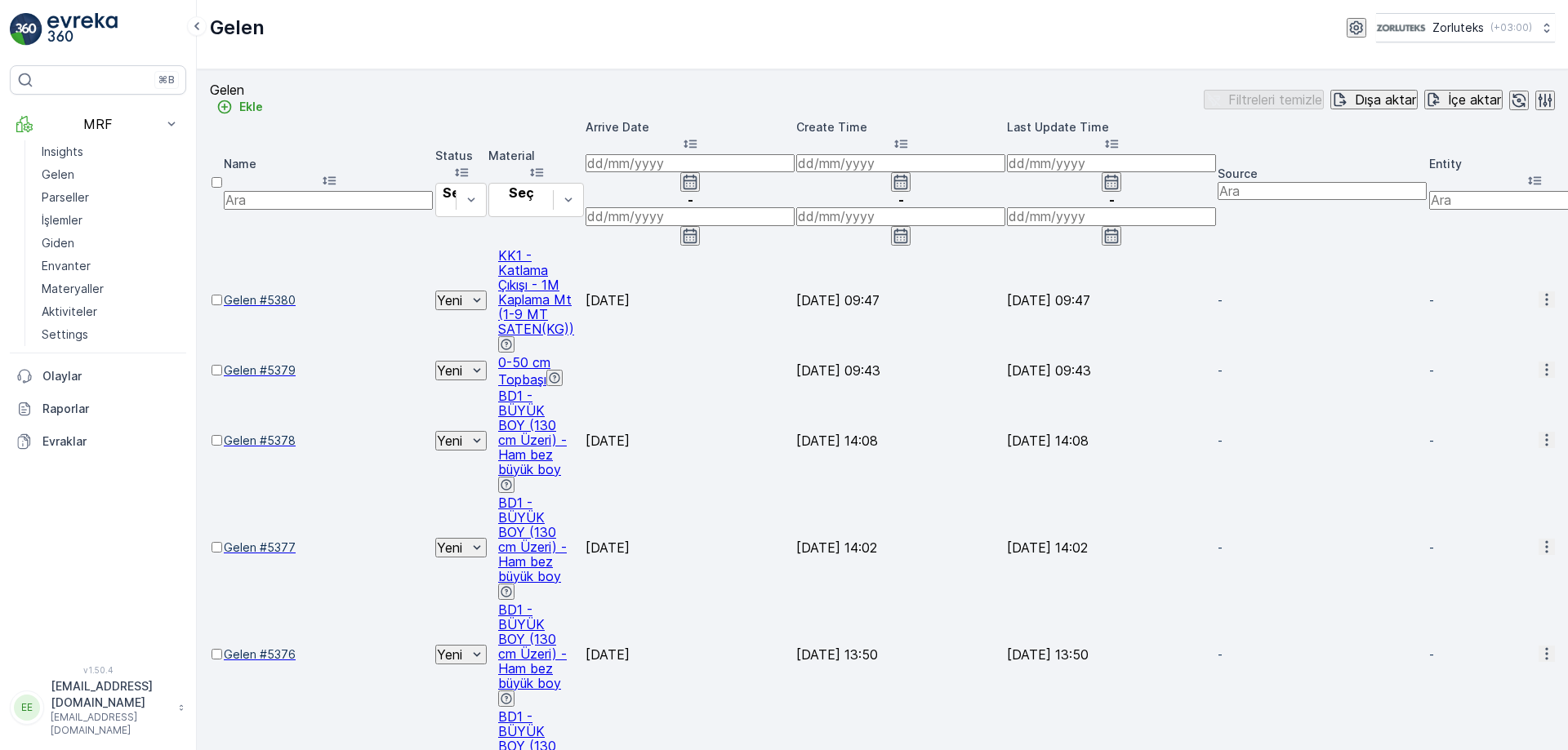
click at [305, 362] on span "Gelen #5379" at bounding box center [329, 370] width 210 height 17
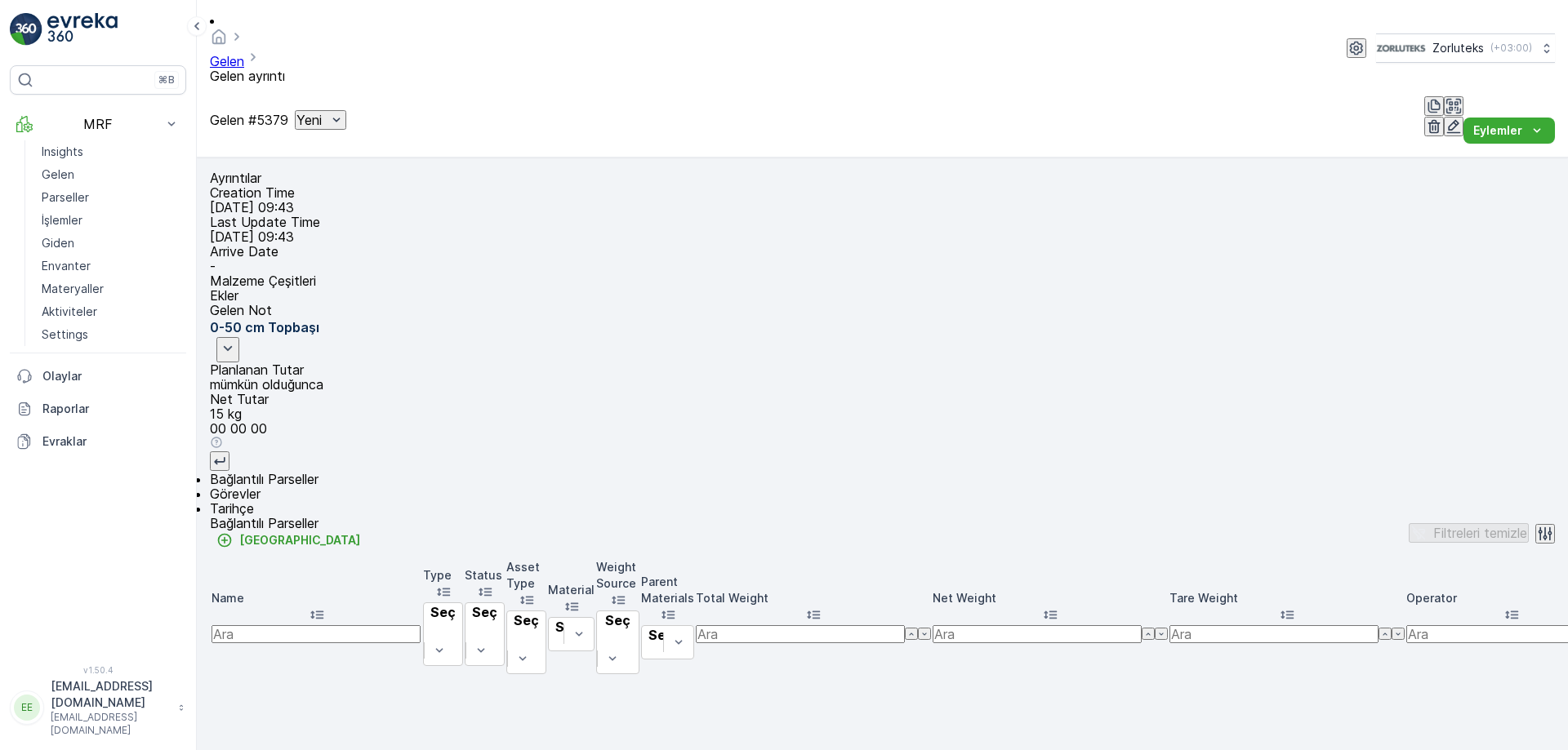
click at [1447, 120] on icon "button" at bounding box center [1454, 127] width 14 height 14
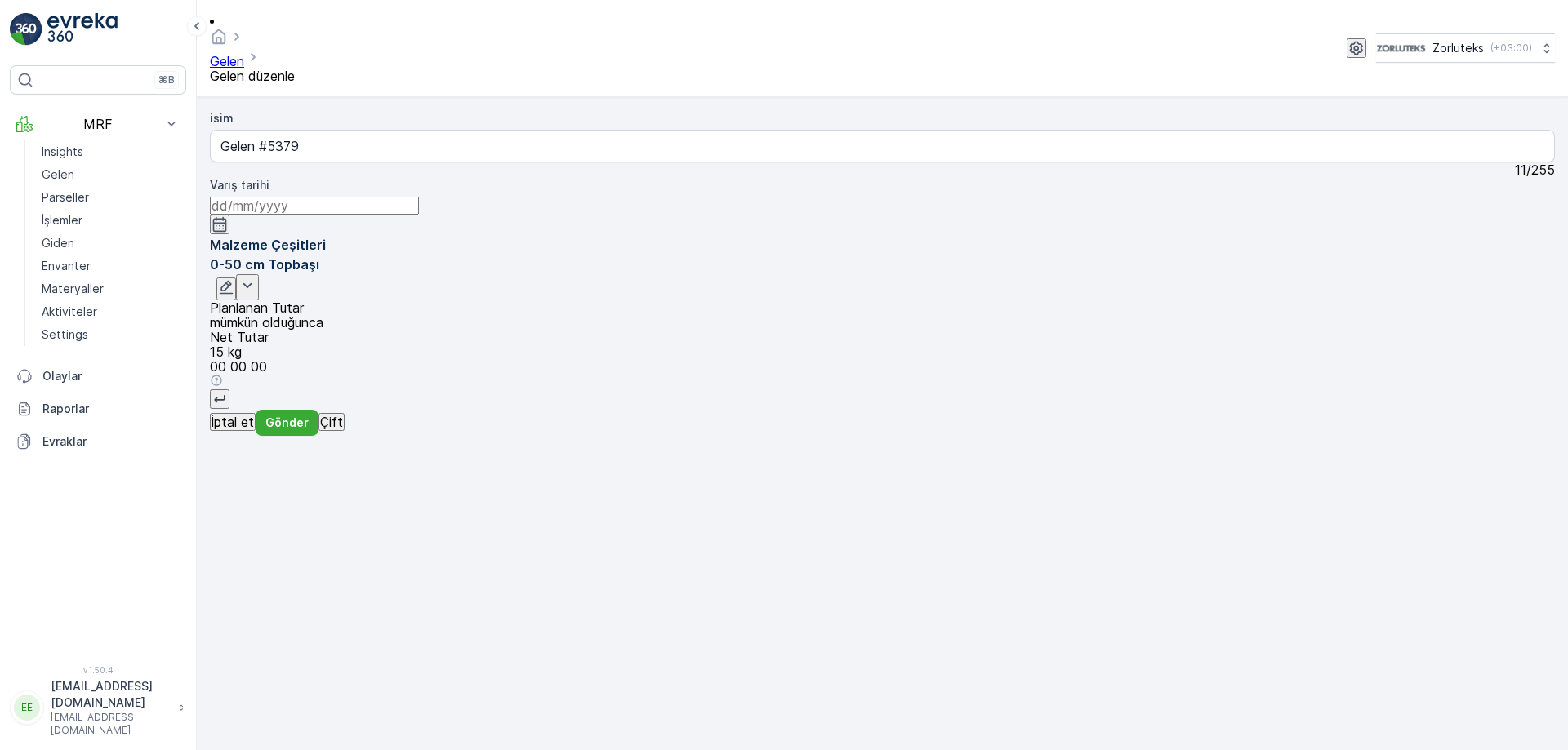
click at [234, 281] on icon "button" at bounding box center [227, 288] width 14 height 14
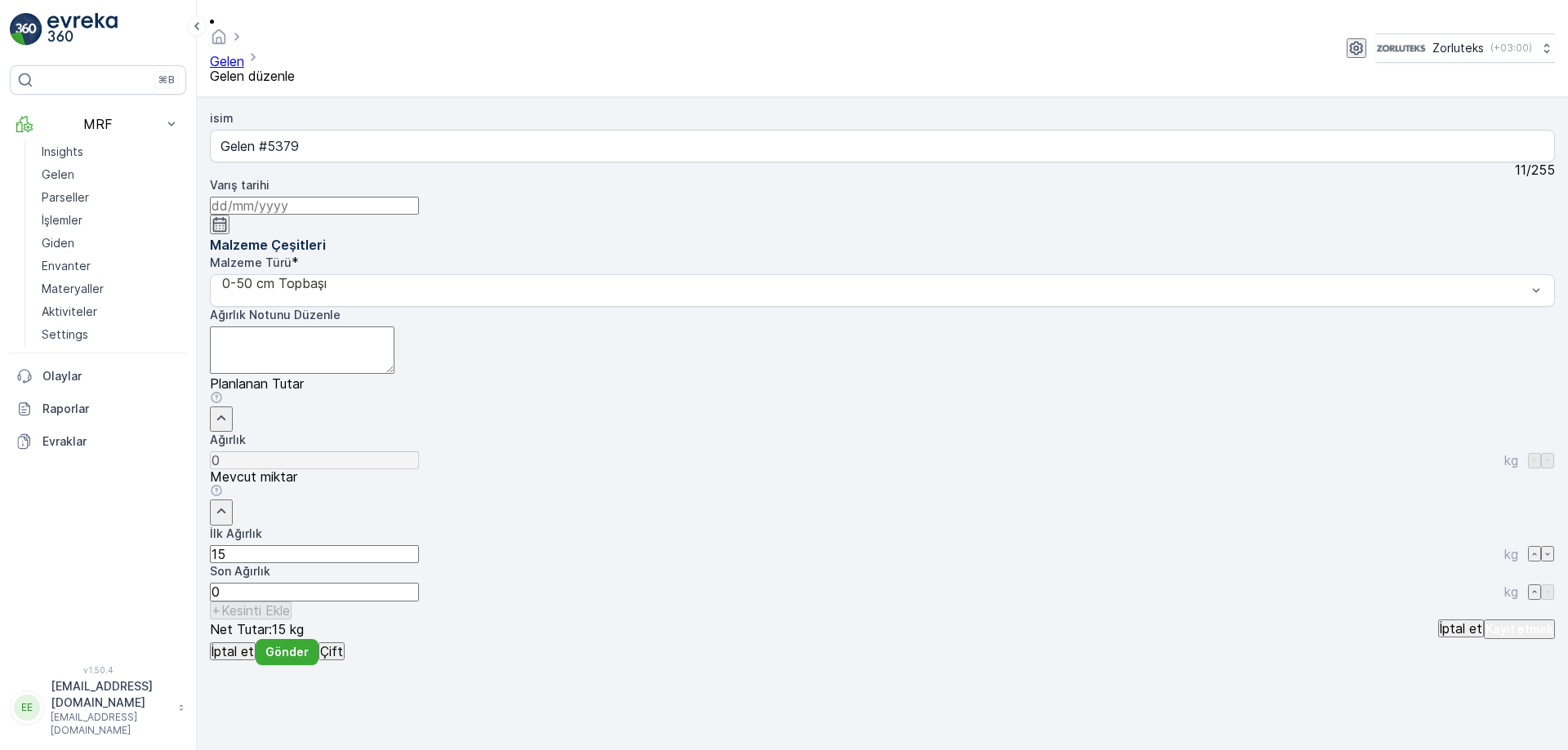
click at [419, 546] on Ağırlık "15" at bounding box center [314, 554] width 209 height 18
type Ağırlık "1"
click at [76, 171] on link "Gelen" at bounding box center [110, 175] width 151 height 23
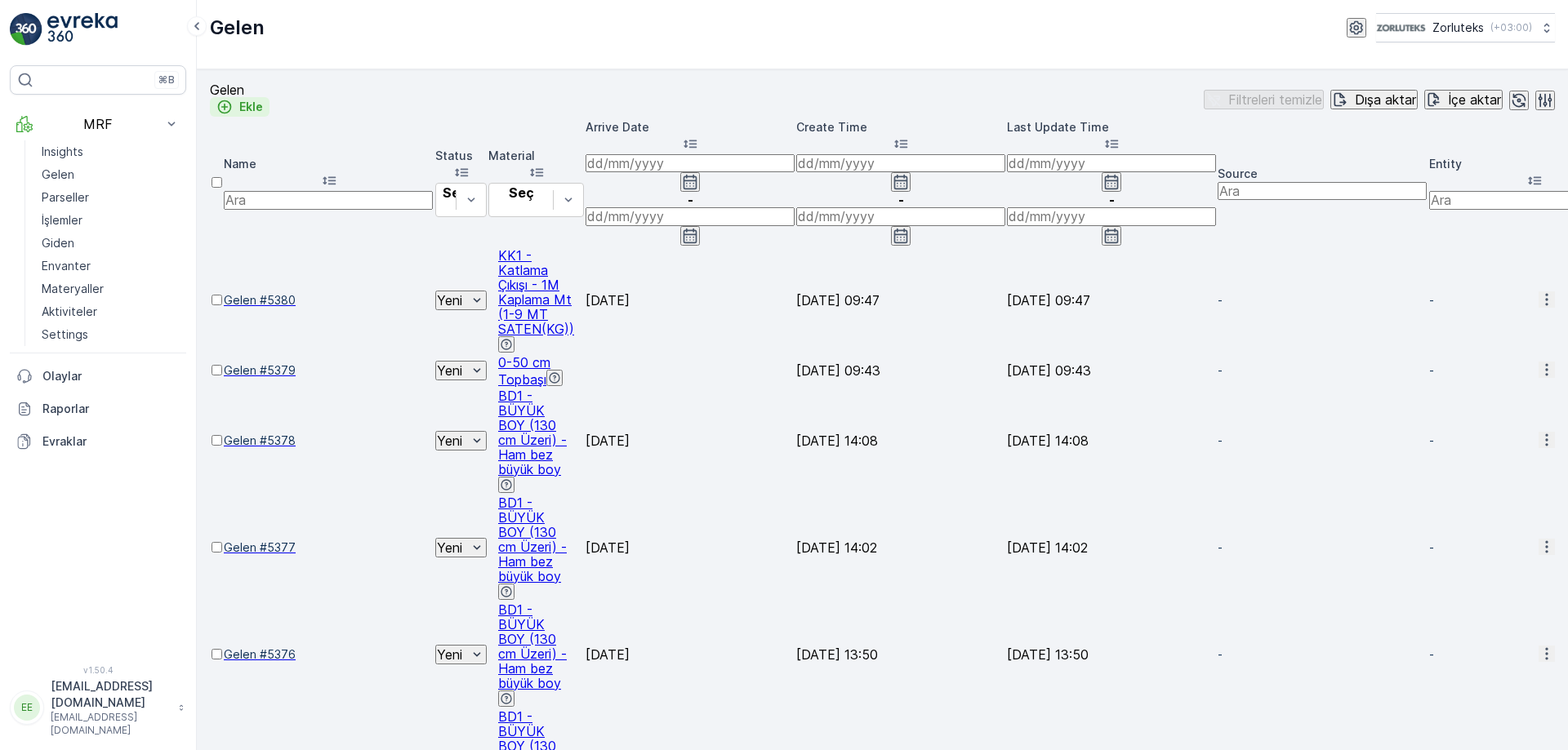
click at [263, 110] on p "Ekle" at bounding box center [250, 107] width 24 height 17
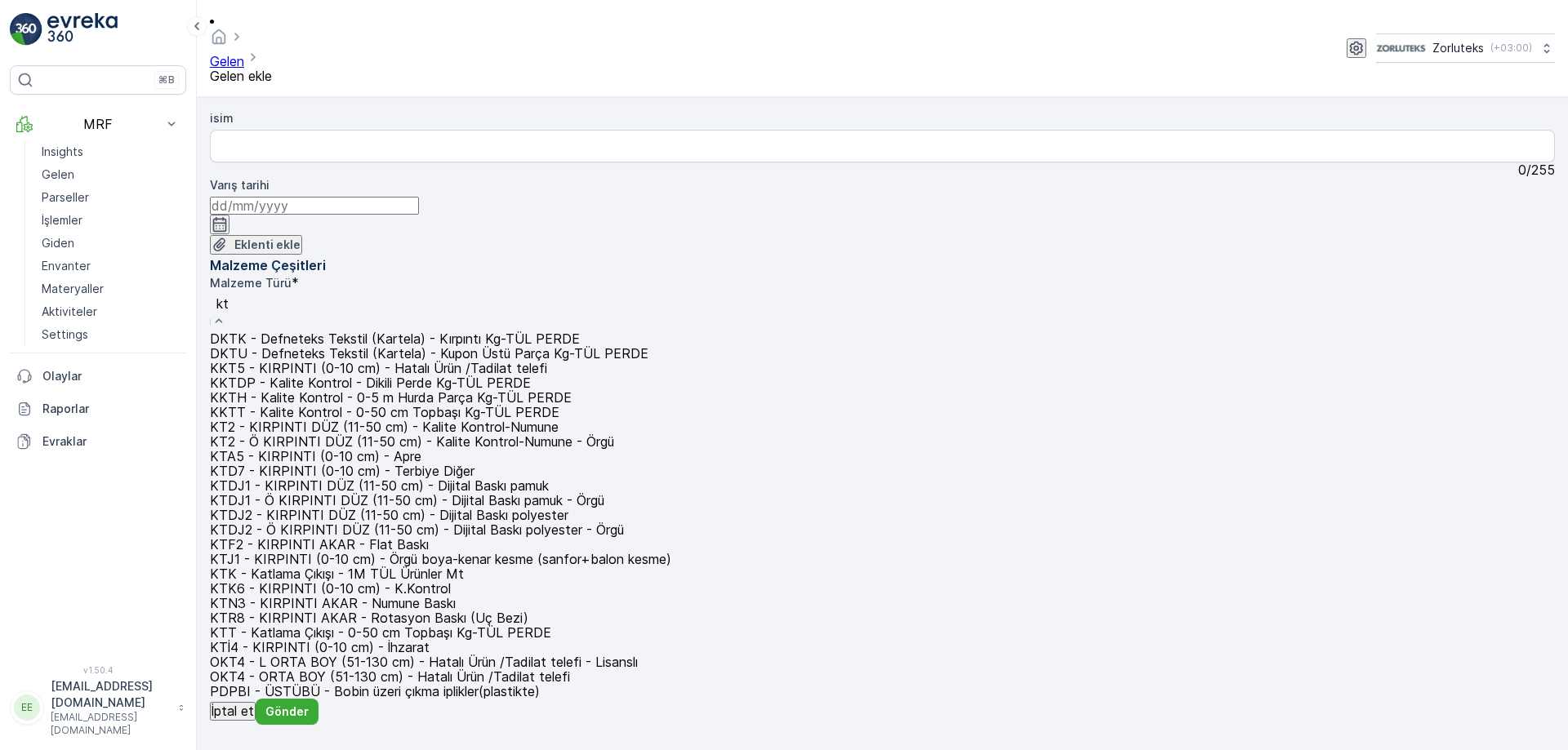
type input "ktt"
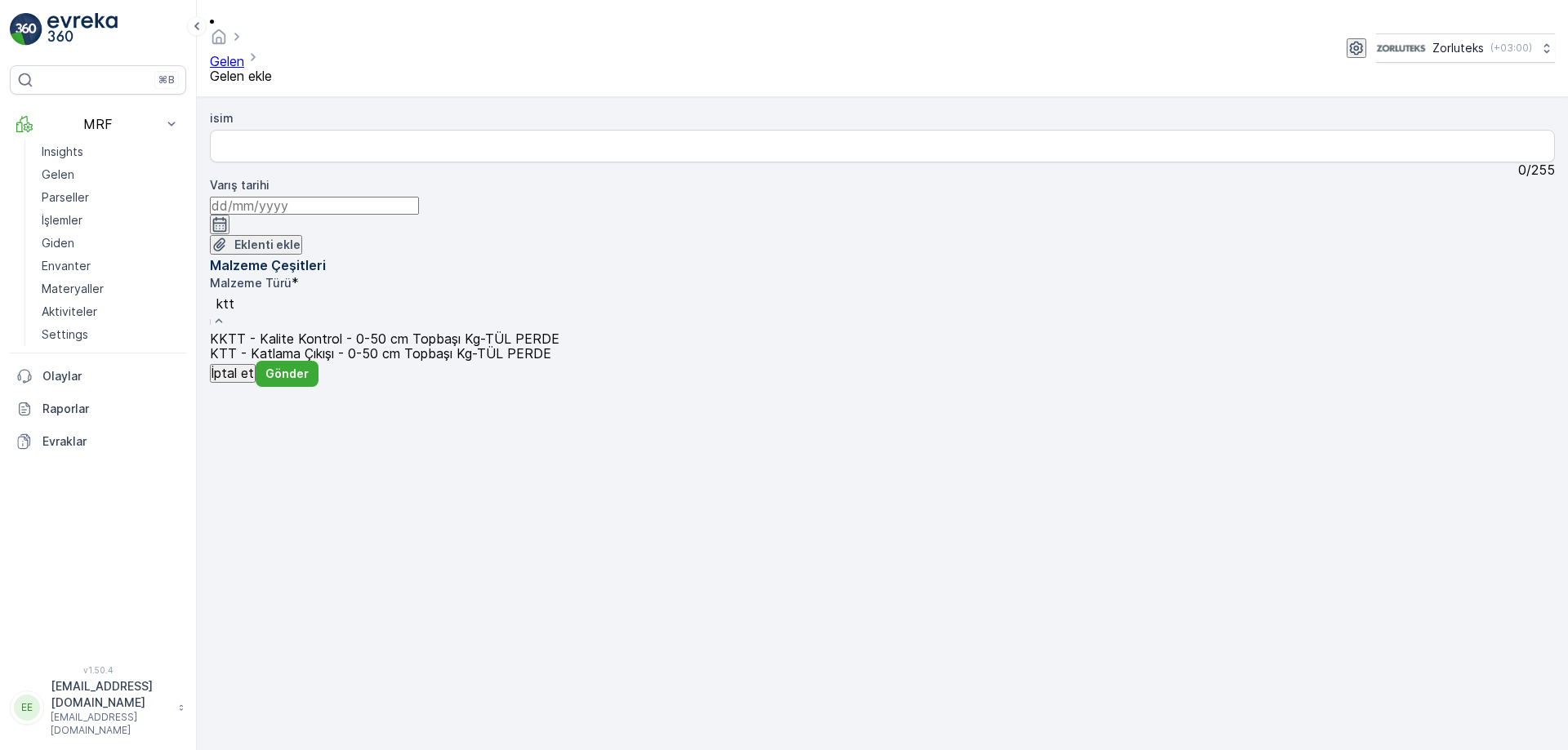
click at [551, 345] on span "KTT - Katlama Çıkışı - 0-50 cm Topbaşı Kg-TÜL PERDE" at bounding box center [380, 353] width 341 height 17
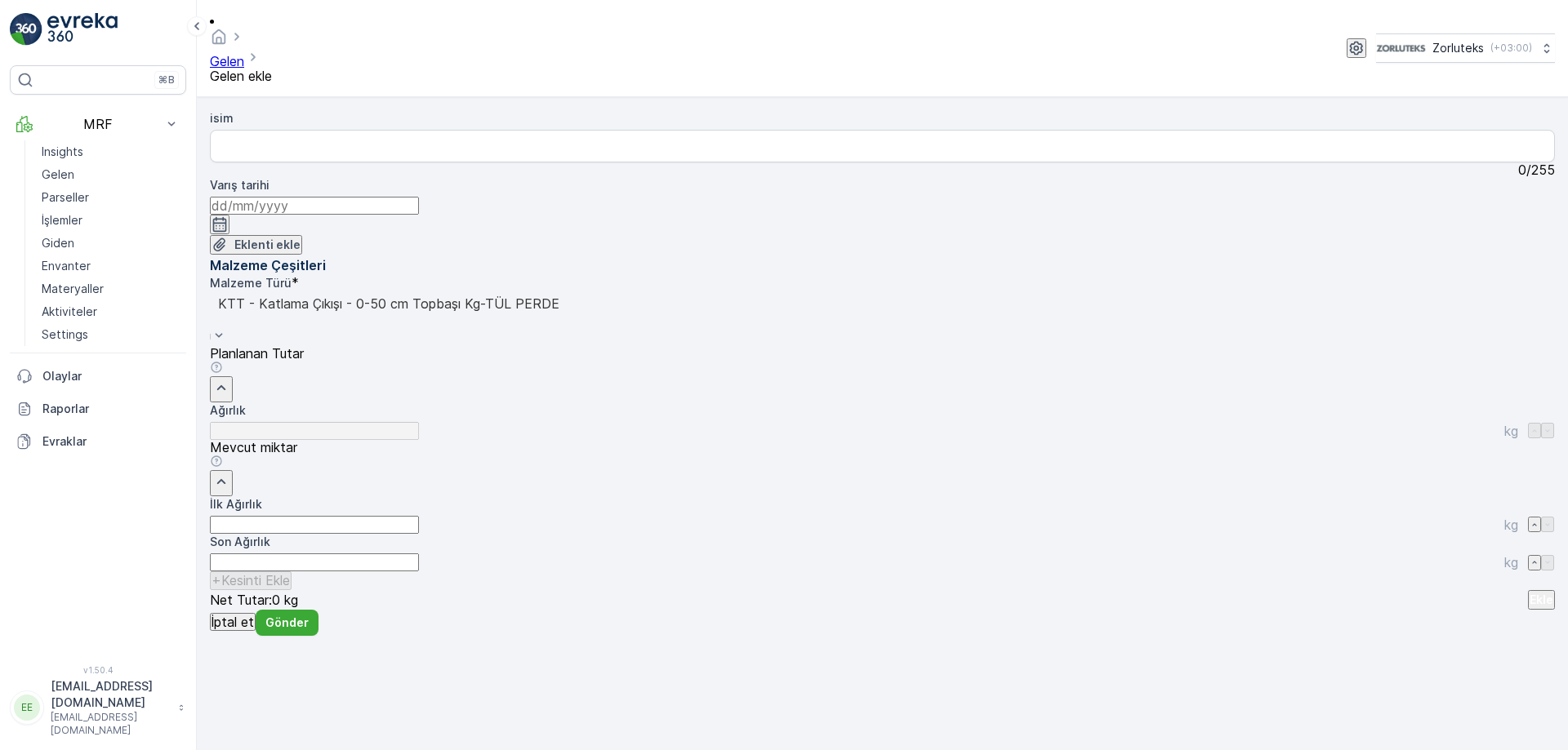
click at [419, 516] on Ağırlık "İlk Ağırlık" at bounding box center [314, 524] width 209 height 18
type Ağırlık "7"
type Ağırlık "7.90"
click at [228, 216] on icon "button" at bounding box center [220, 224] width 17 height 17
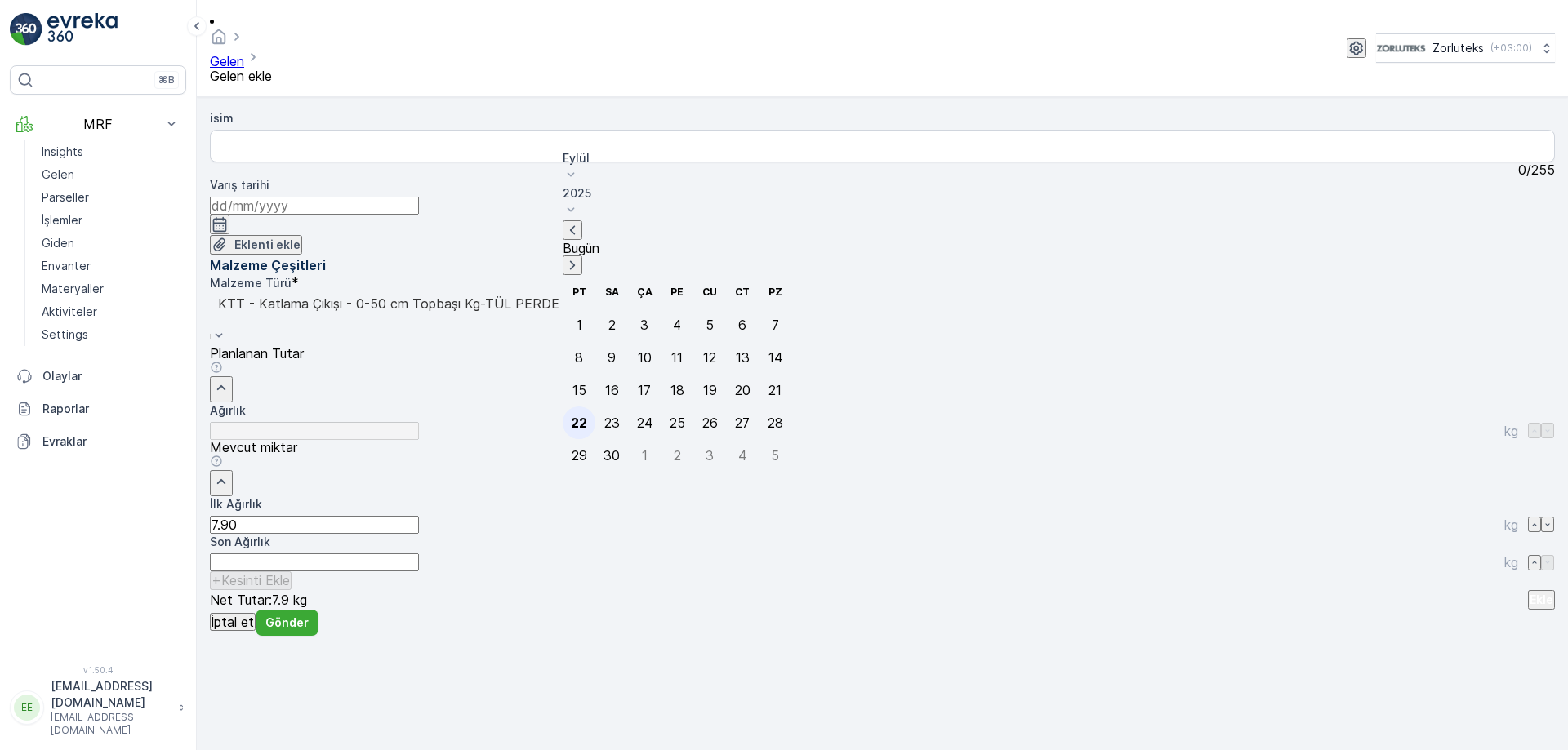
click at [578, 415] on div "22" at bounding box center [579, 422] width 17 height 15
type input "[DATE]"
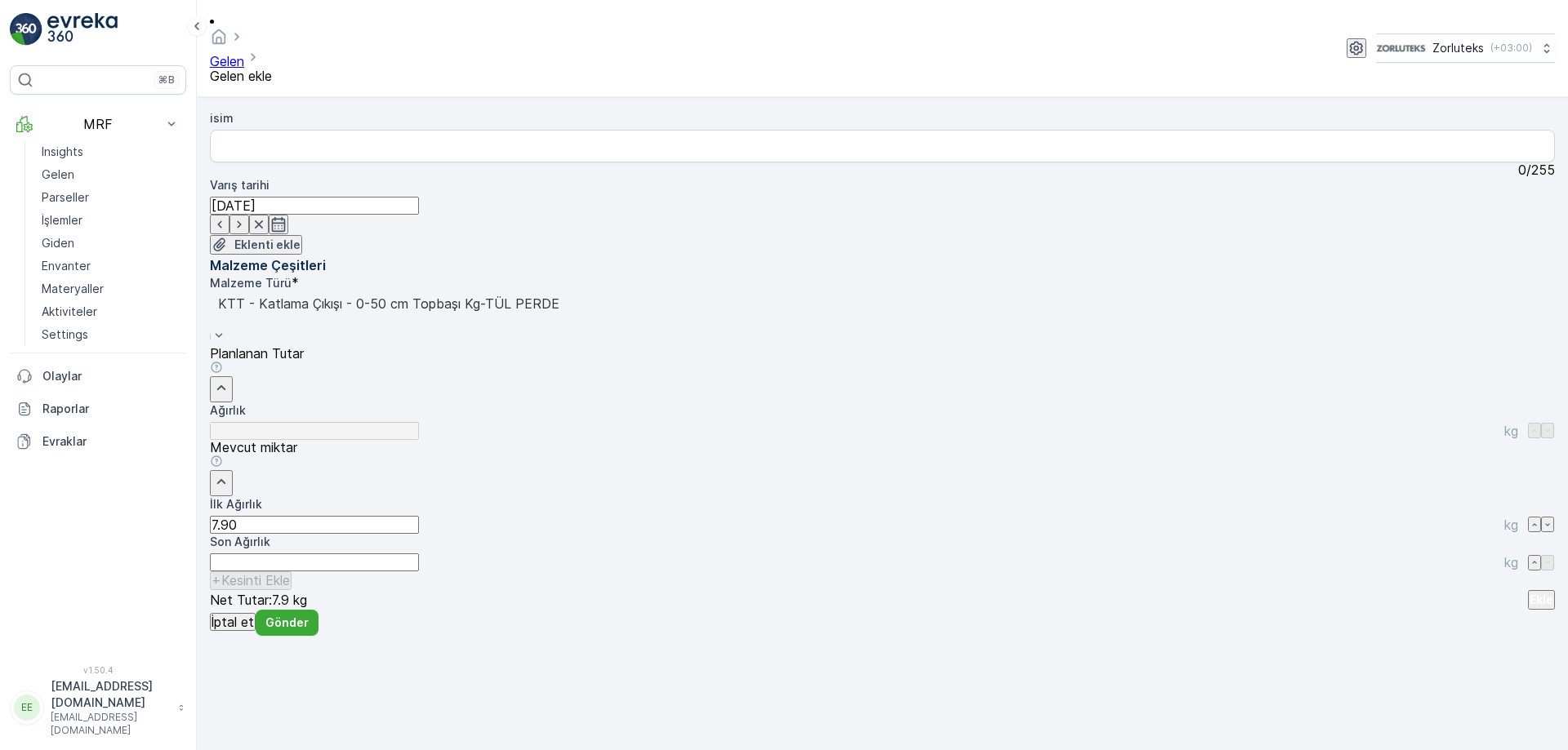
click at [1530, 591] on p "Ekle" at bounding box center [1542, 599] width 24 height 17
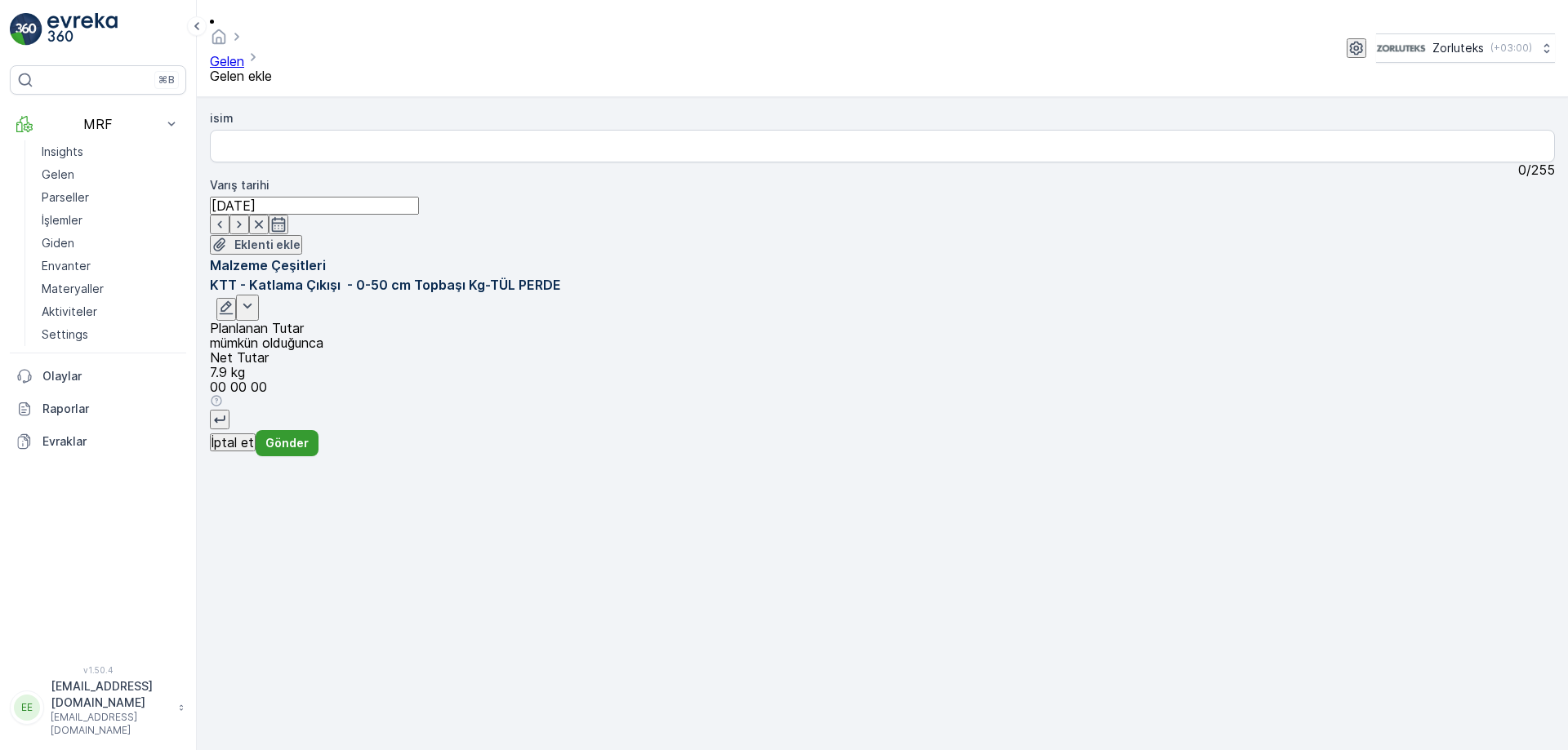
click at [309, 451] on p "Gönder" at bounding box center [287, 443] width 43 height 17
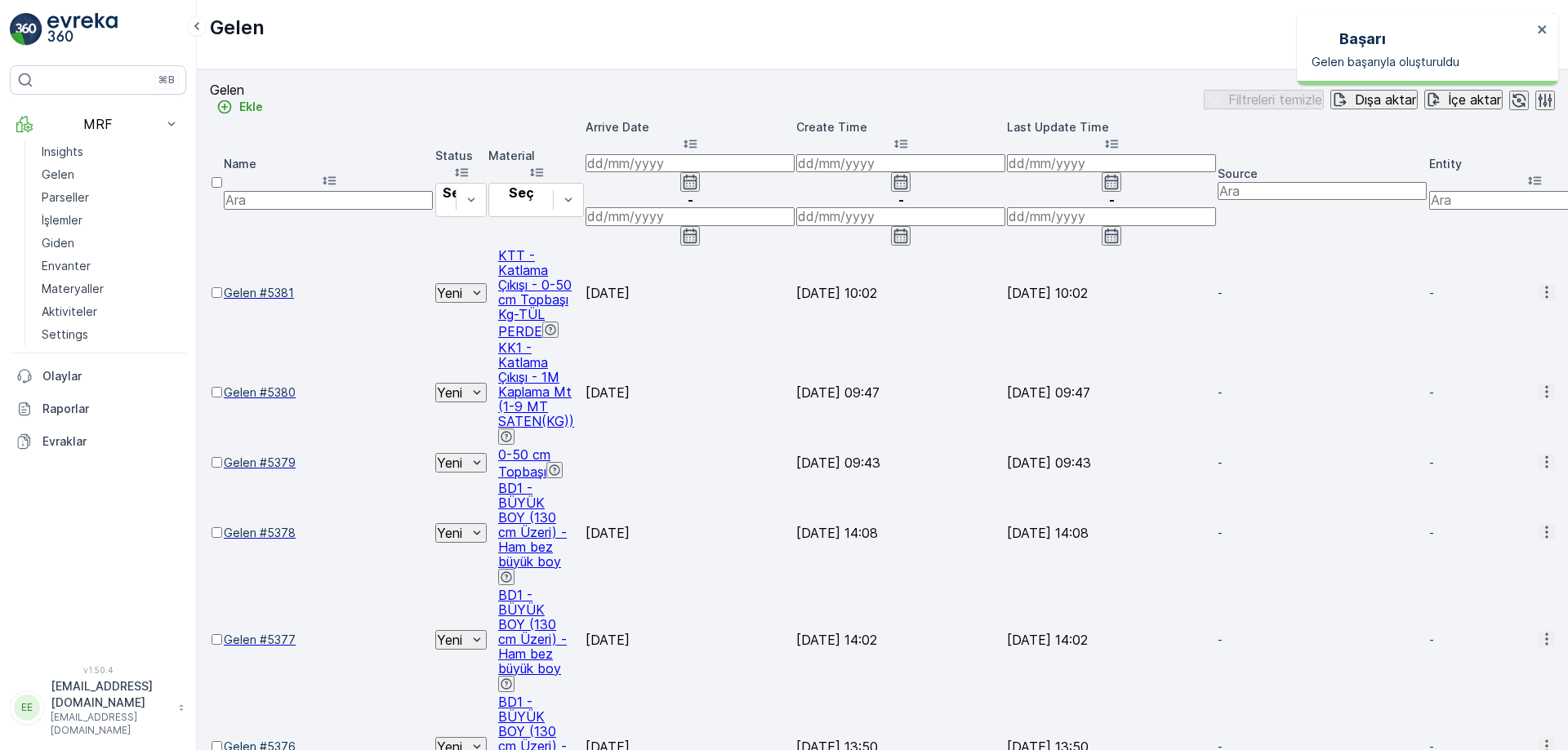
click at [222, 301] on div at bounding box center [217, 301] width 11 height 0
click at [222, 287] on input "checkbox" at bounding box center [217, 293] width 11 height 11
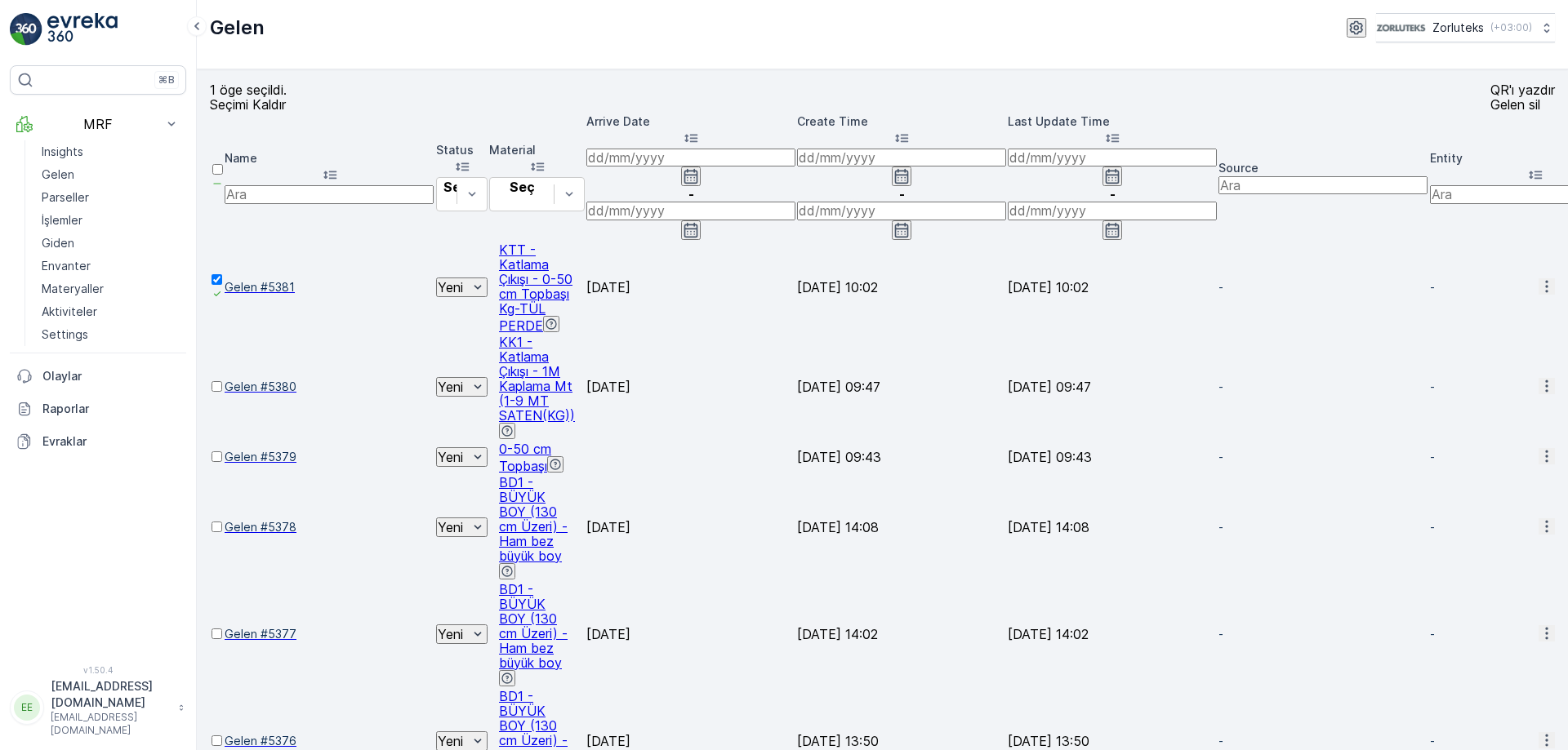
click at [1490, 97] on p "QR'ı yazdır" at bounding box center [1522, 90] width 64 height 15
click at [263, 112] on p "Seçimi Kaldır" at bounding box center [248, 104] width 77 height 15
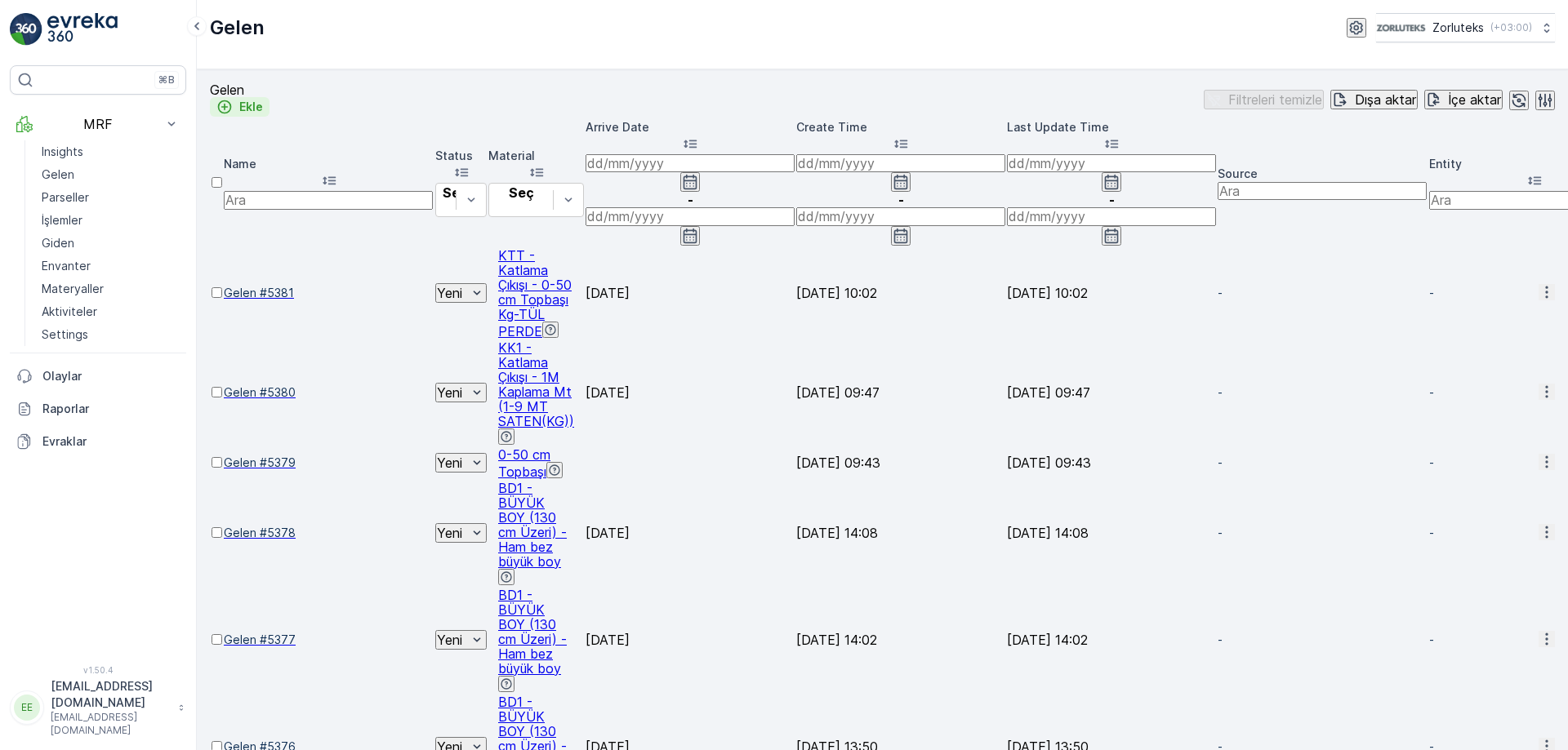
click at [263, 105] on p "Ekle" at bounding box center [250, 107] width 24 height 17
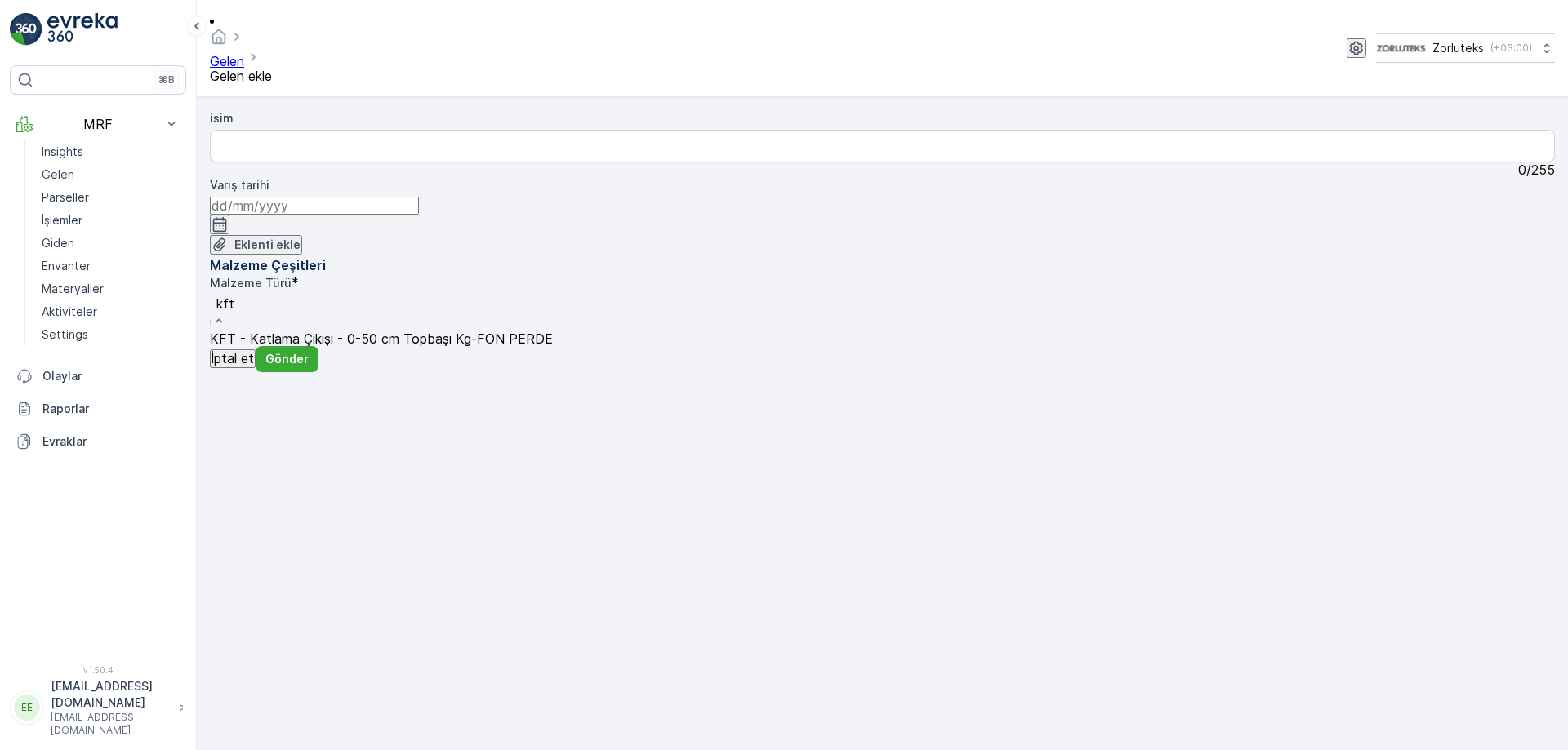
click at [553, 330] on span "KFT - Katlama Çıkışı - 0-50 cm Topbaşı Kg-FON PERDE" at bounding box center [381, 338] width 343 height 17
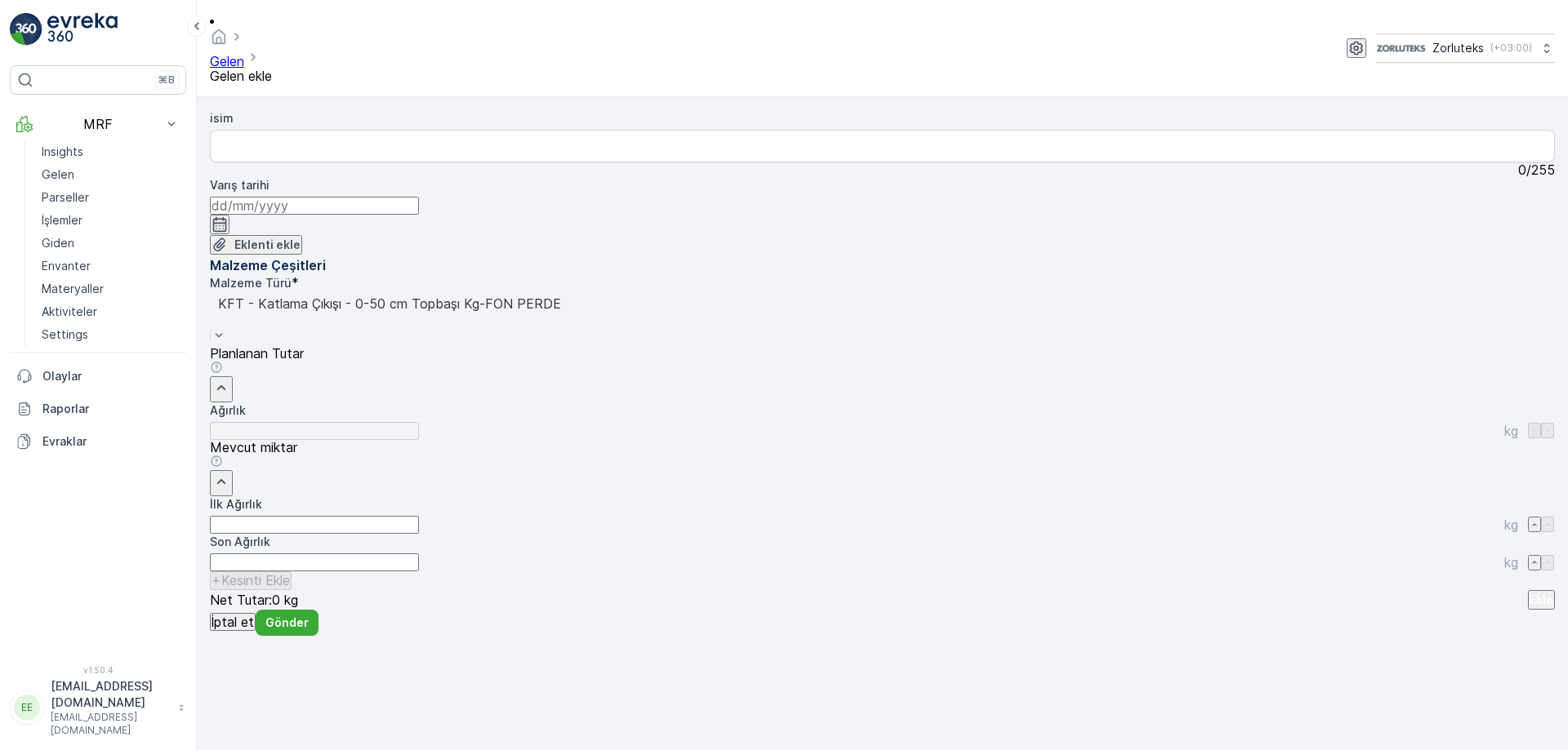
click at [227, 217] on icon "button" at bounding box center [220, 224] width 14 height 15
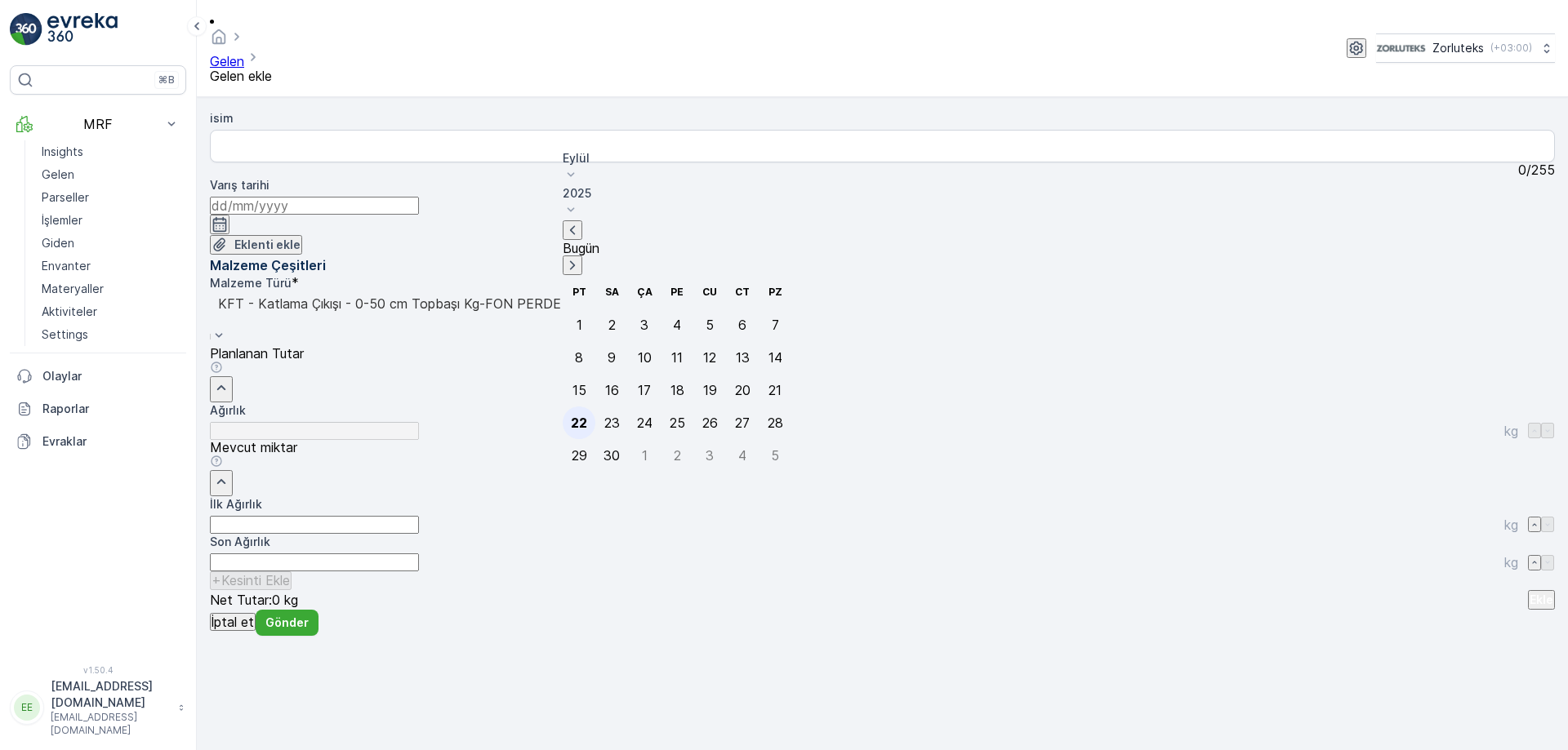
click at [576, 415] on div "22" at bounding box center [579, 422] width 17 height 15
type input "[DATE]"
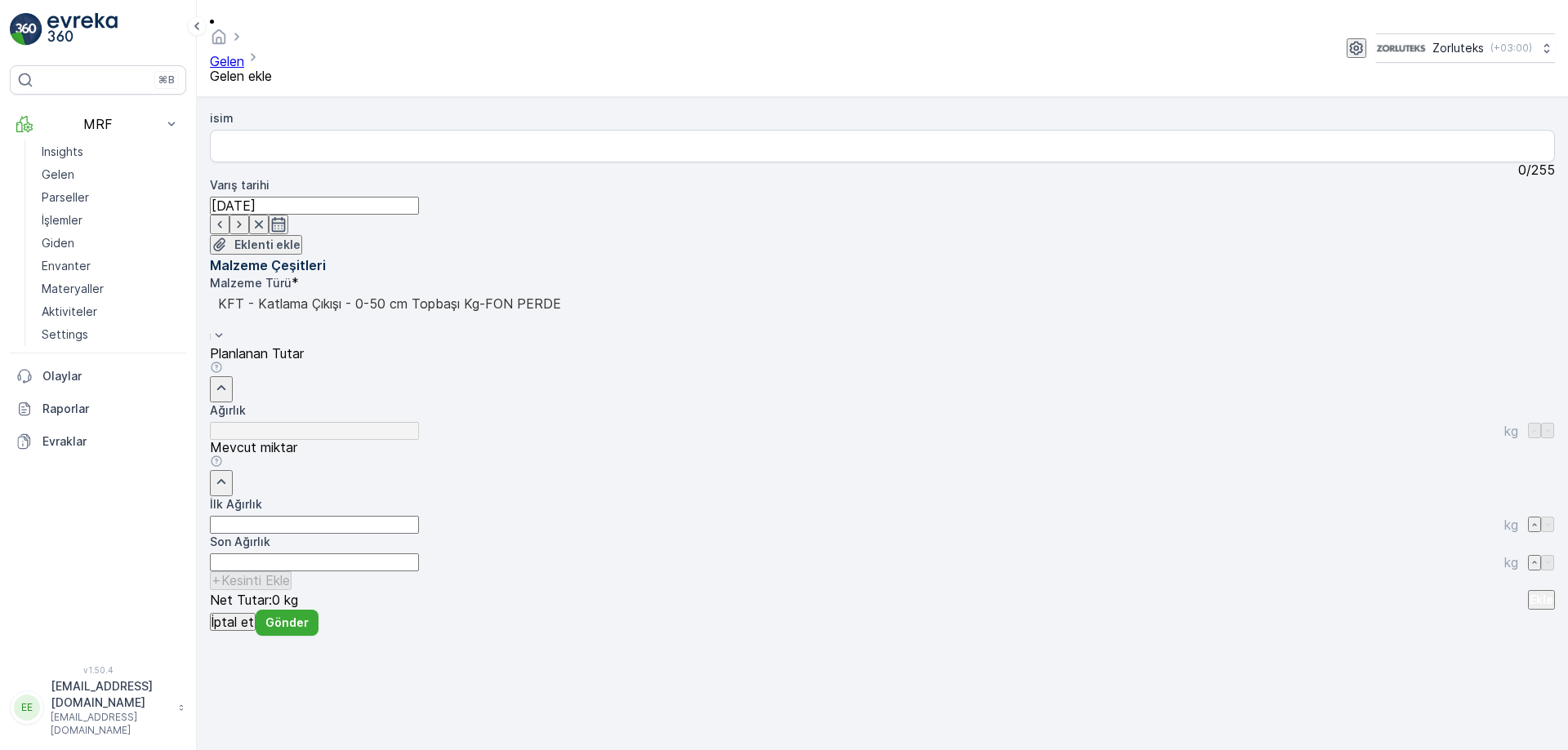
click at [419, 516] on Ağırlık "İlk Ağırlık" at bounding box center [314, 524] width 209 height 18
type Ağırlık "12"
click at [1530, 591] on p "Ekle" at bounding box center [1542, 599] width 24 height 17
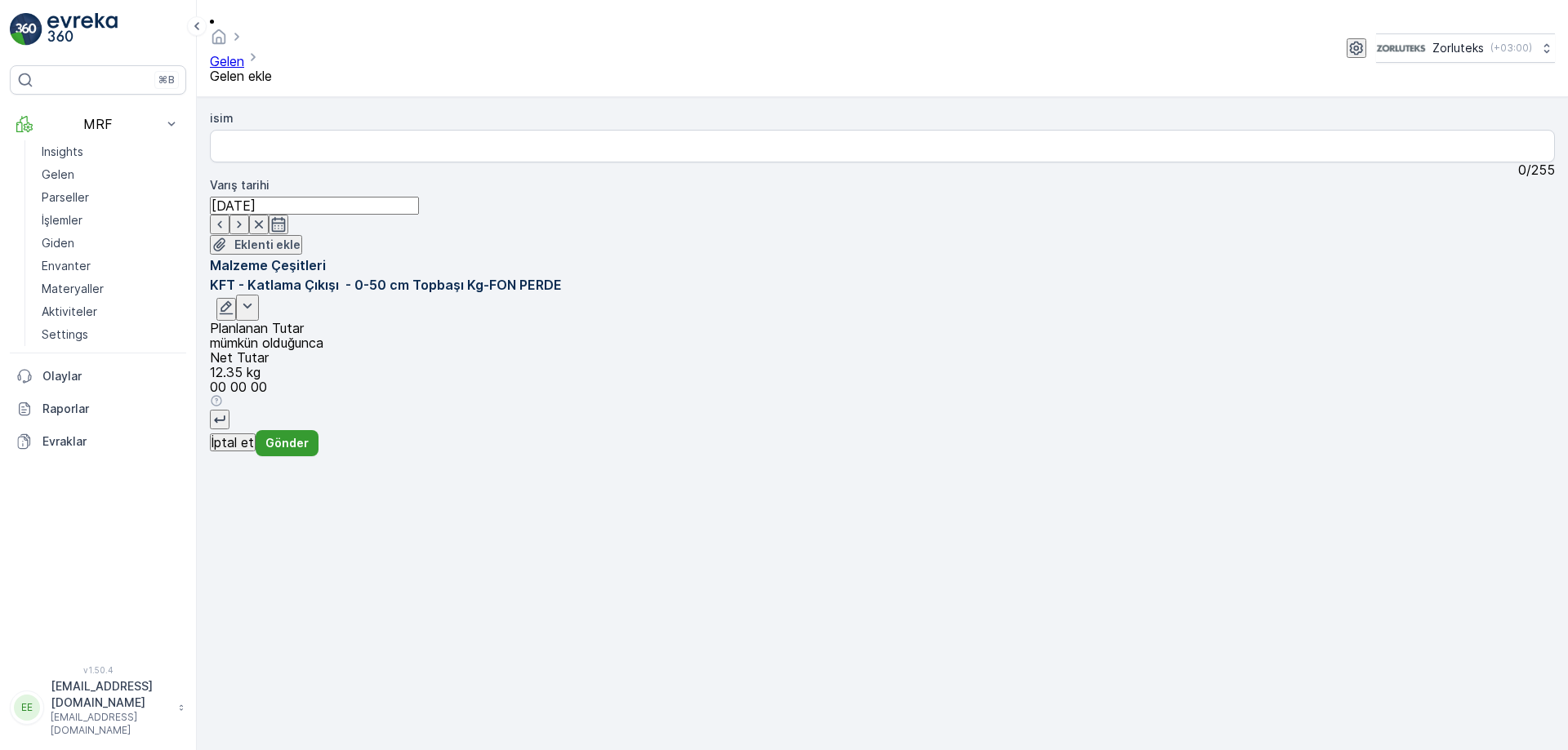
click at [309, 451] on p "Gönder" at bounding box center [287, 443] width 43 height 17
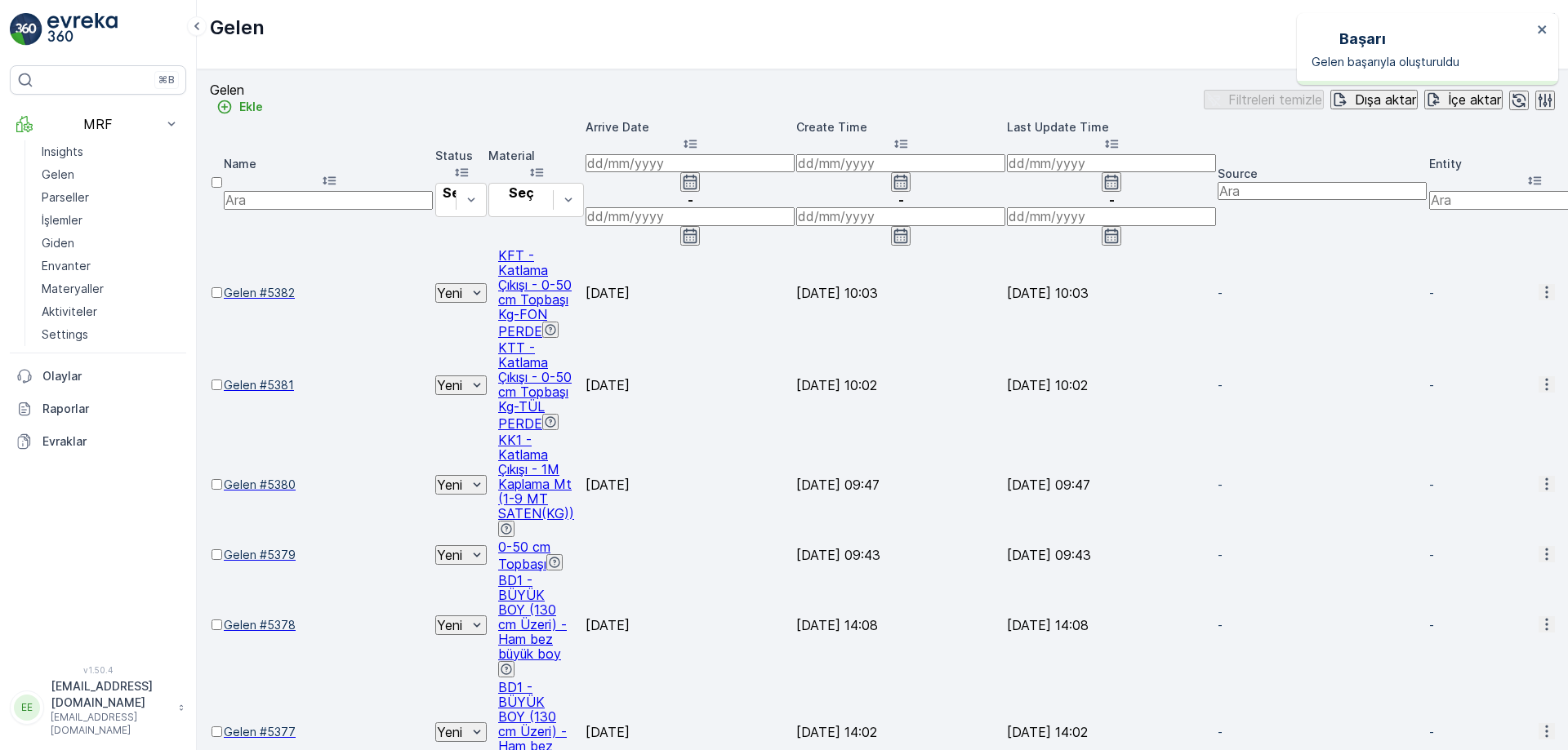
click at [222, 301] on div at bounding box center [217, 301] width 11 height 0
click at [222, 287] on input "checkbox" at bounding box center [217, 293] width 11 height 11
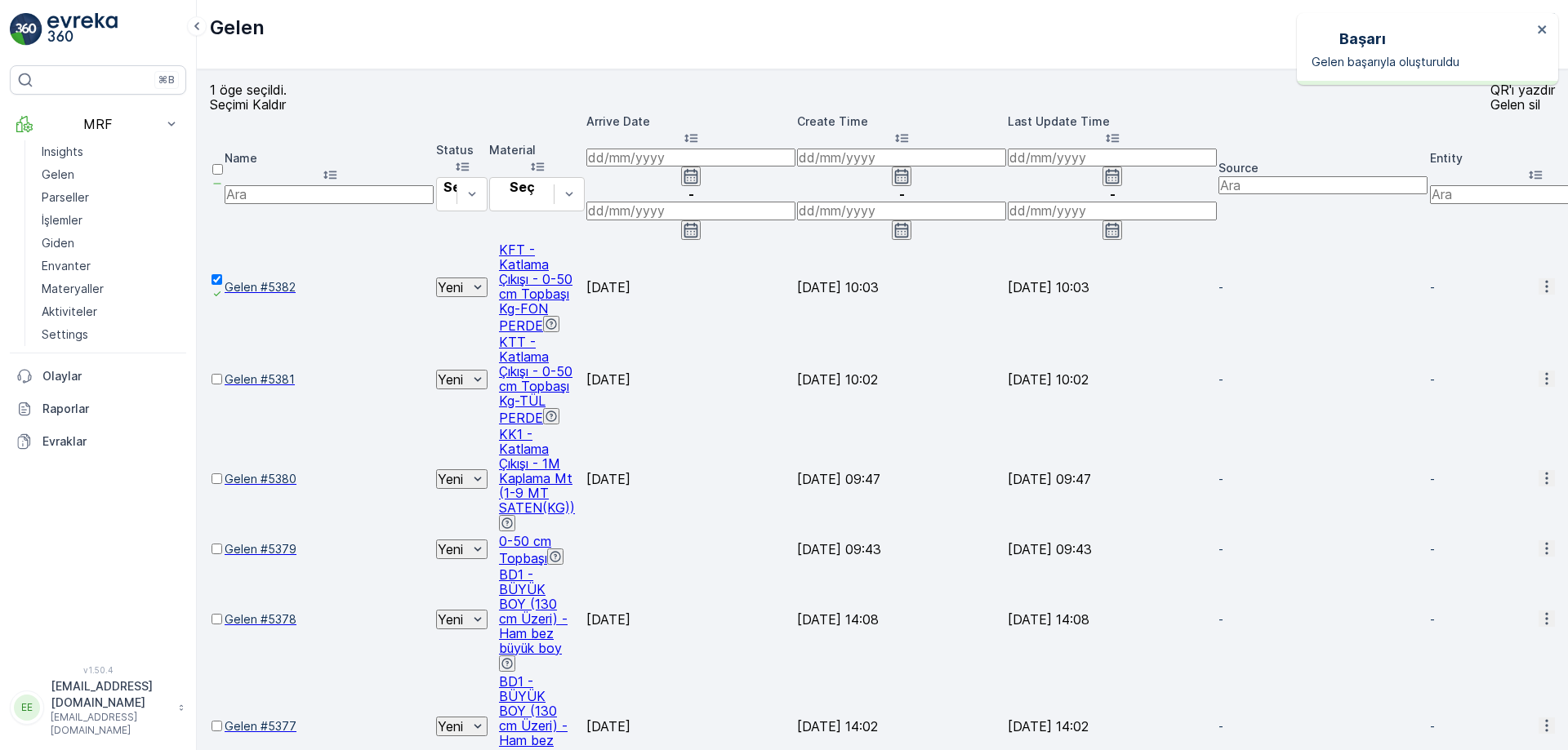
click at [1490, 97] on p "QR'ı yazdır" at bounding box center [1522, 90] width 64 height 15
click at [270, 112] on p "Seçimi Kaldır" at bounding box center [248, 104] width 77 height 15
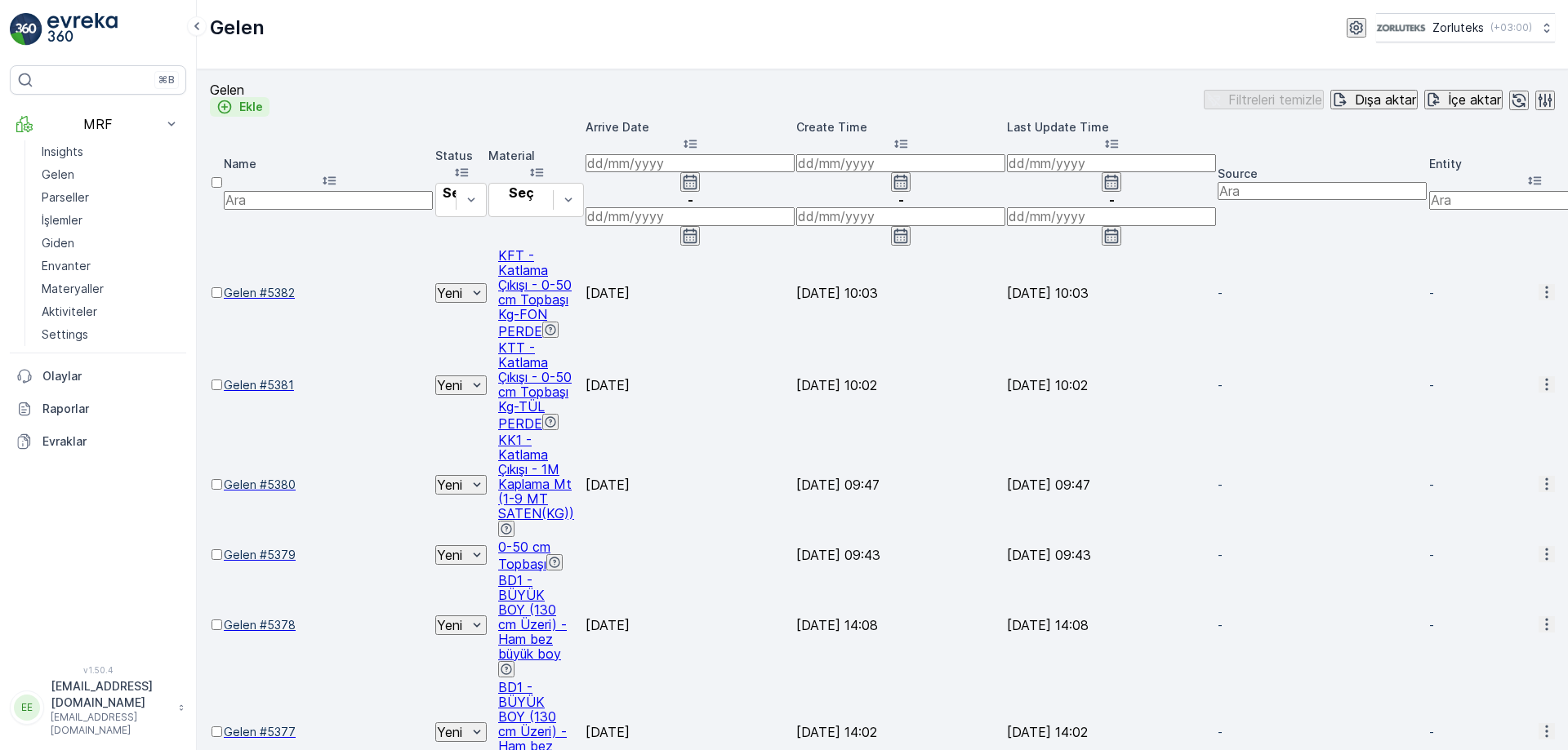
click at [263, 105] on p "Ekle" at bounding box center [250, 107] width 24 height 17
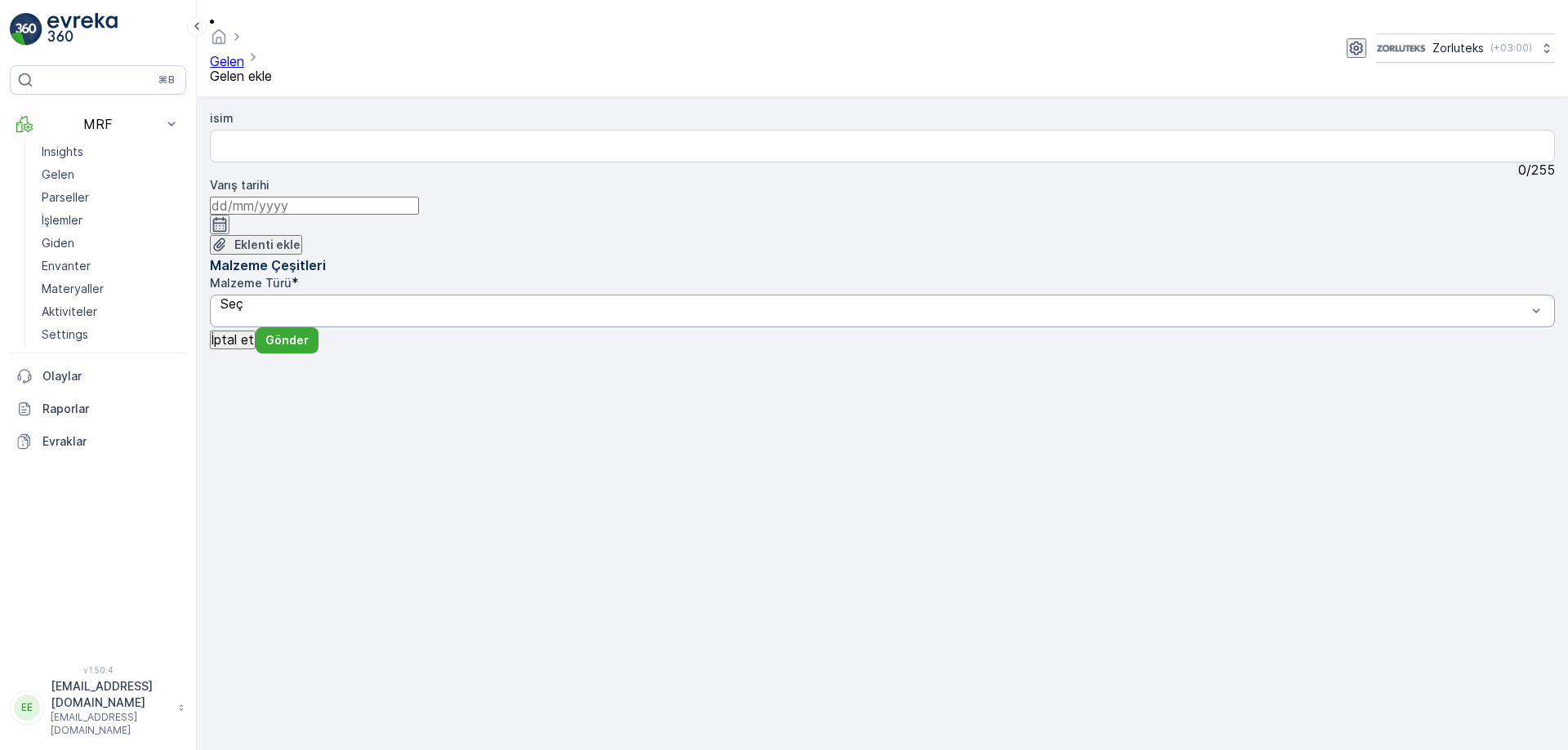
click at [1038, 294] on div "Seç" at bounding box center [882, 310] width 1345 height 33
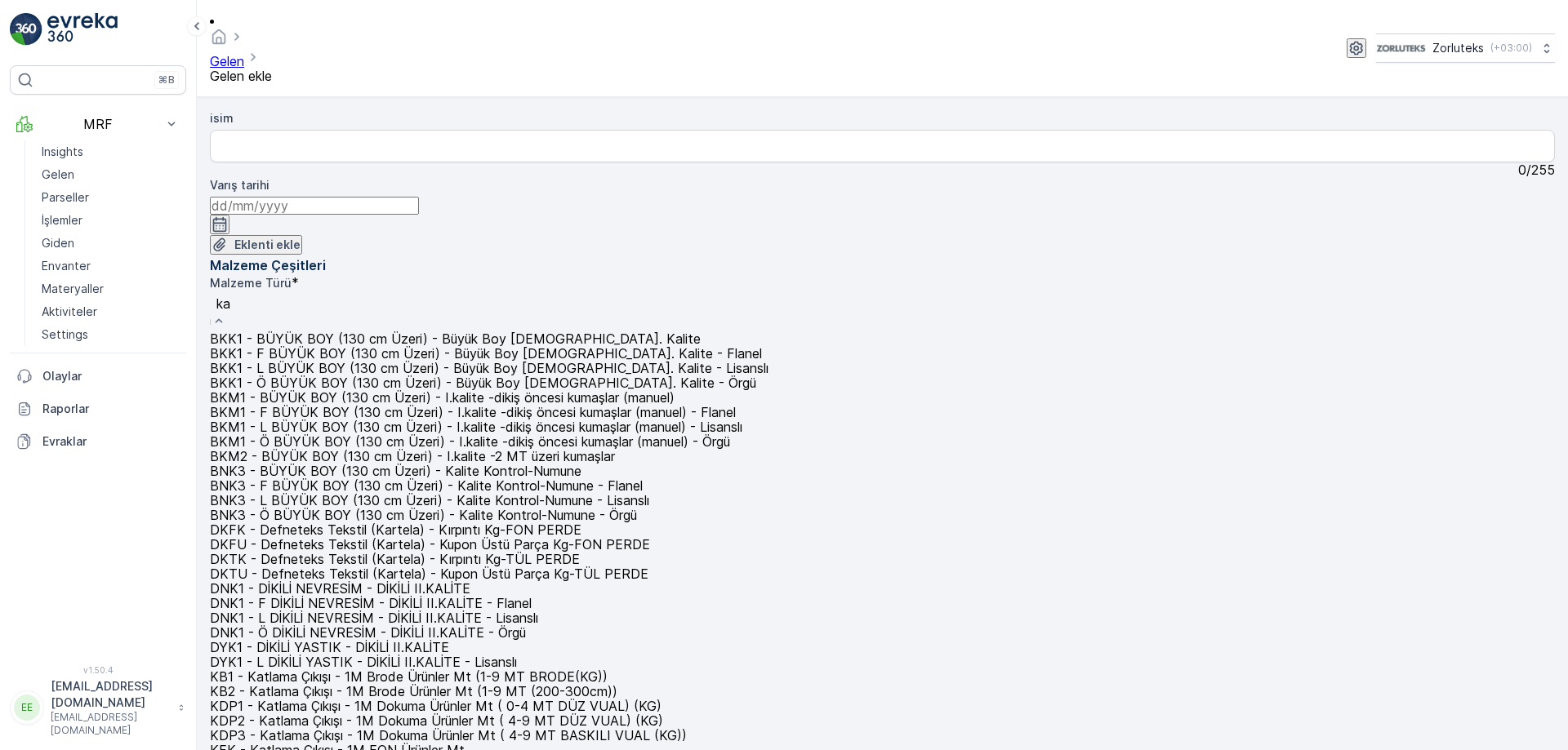
type input "k"
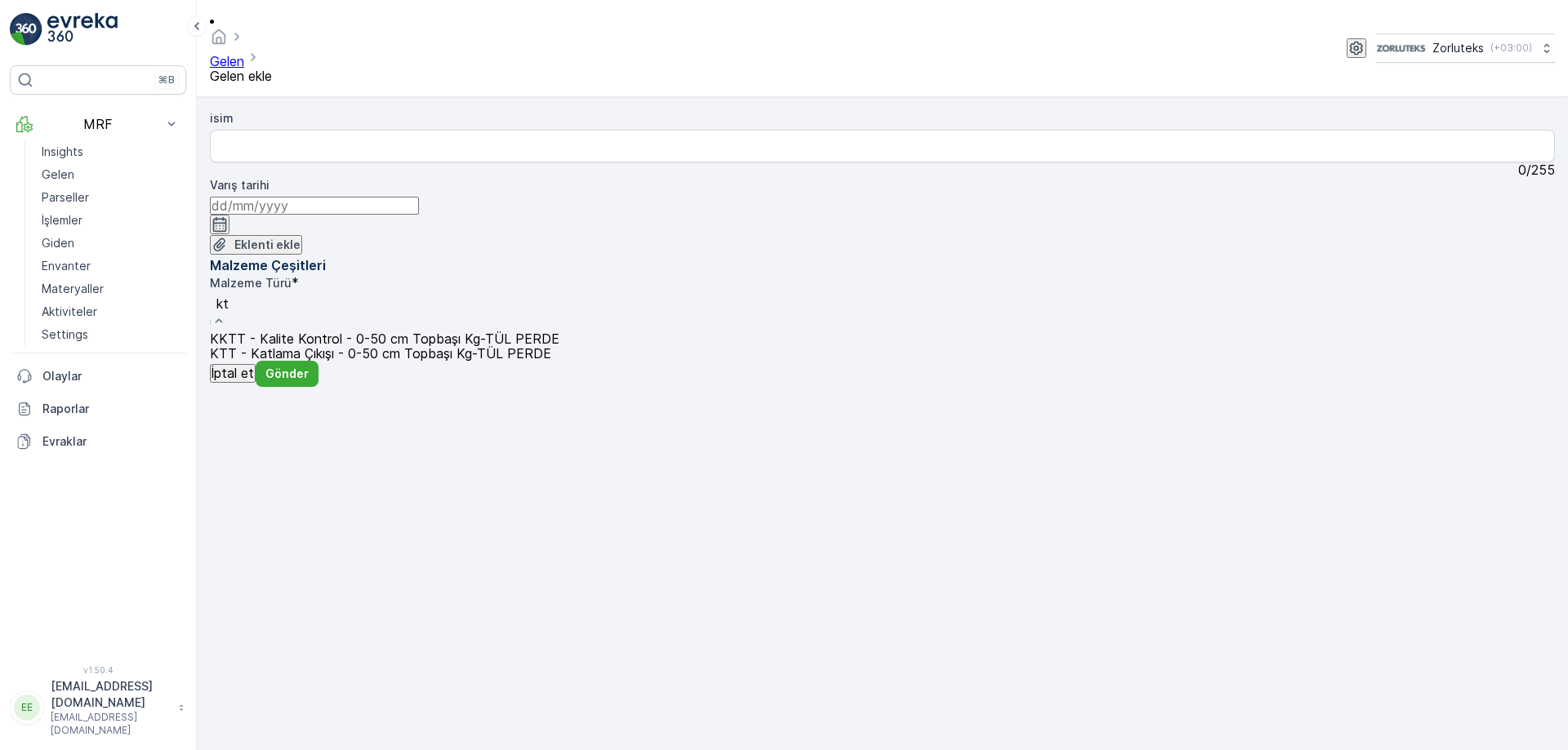
type input "k"
